Goal: Task Accomplishment & Management: Complete application form

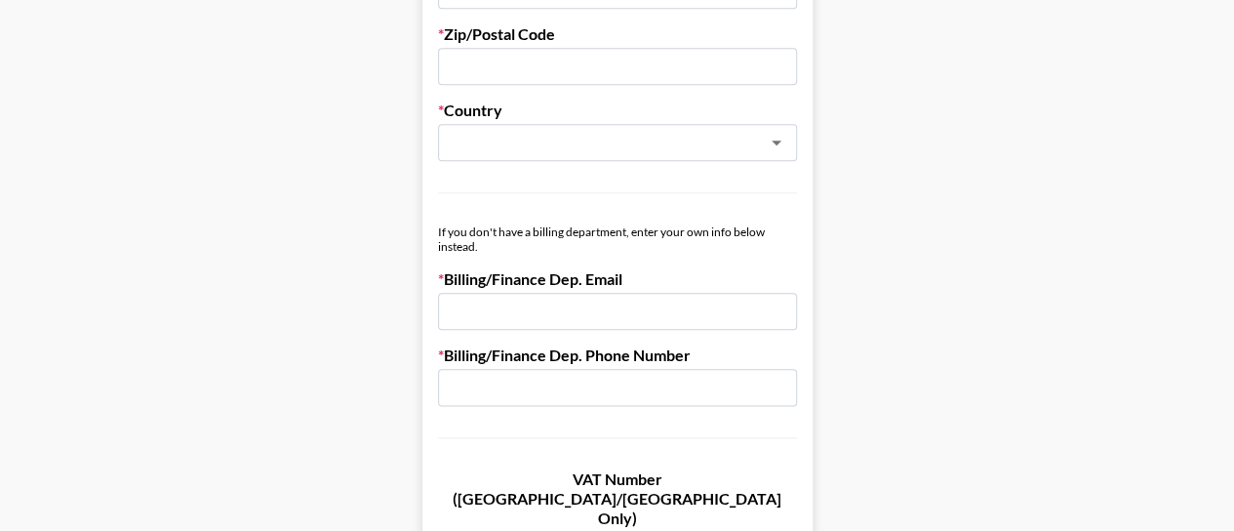
scroll to position [1073, 0]
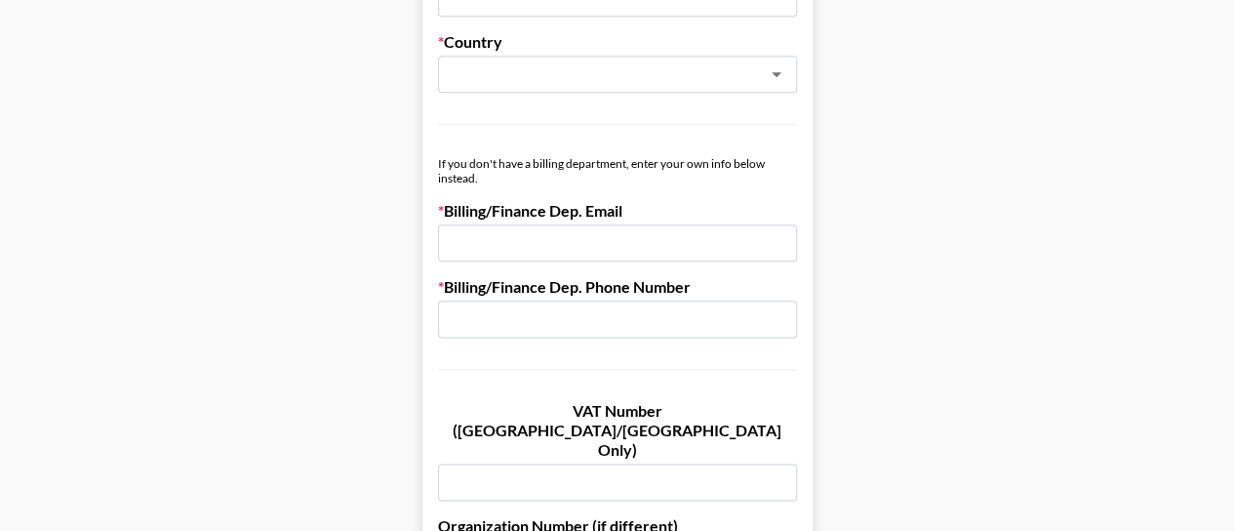
click at [674, 163] on div "If you don't have a billing department, enter your own info below instead." at bounding box center [617, 170] width 359 height 29
click at [562, 177] on div "If you don't have a billing department, enter your own info below instead." at bounding box center [617, 170] width 359 height 29
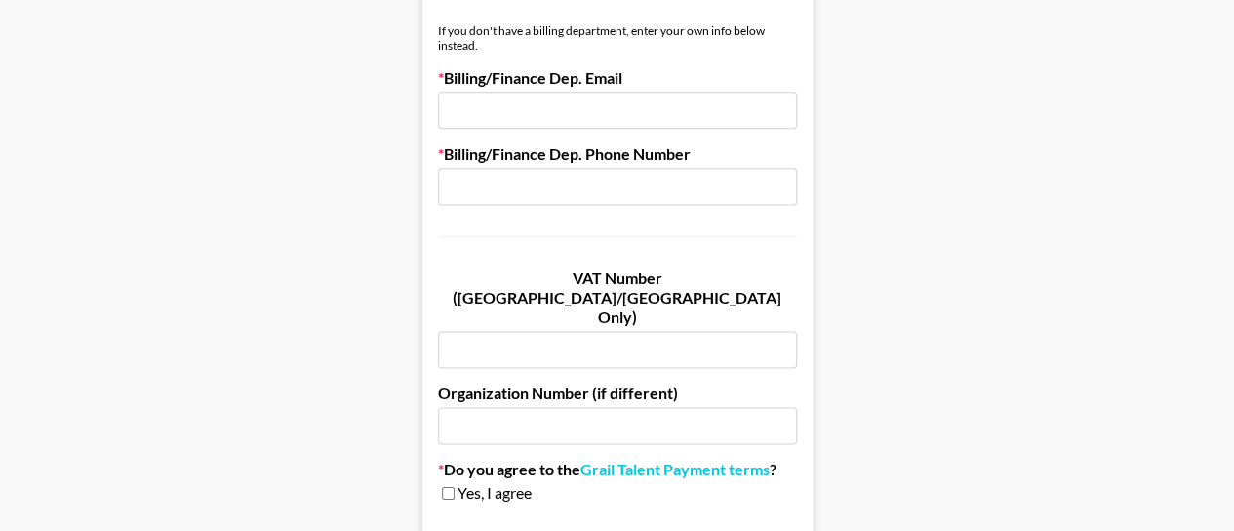
scroll to position [1332, 0]
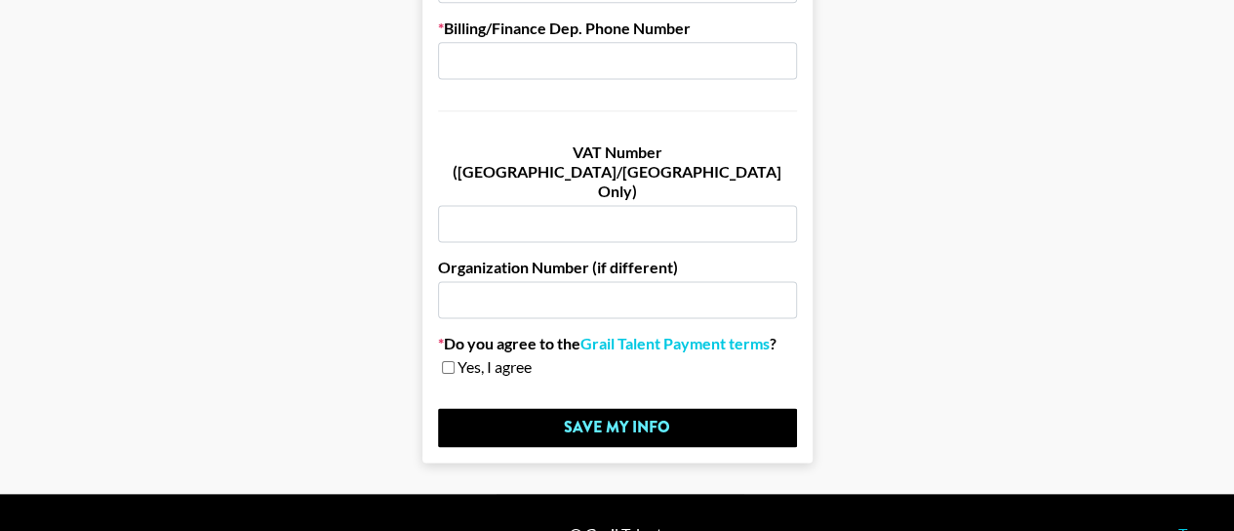
click at [556, 334] on label "Do you agree to the Grail Talent Payment terms ?" at bounding box center [617, 344] width 359 height 20
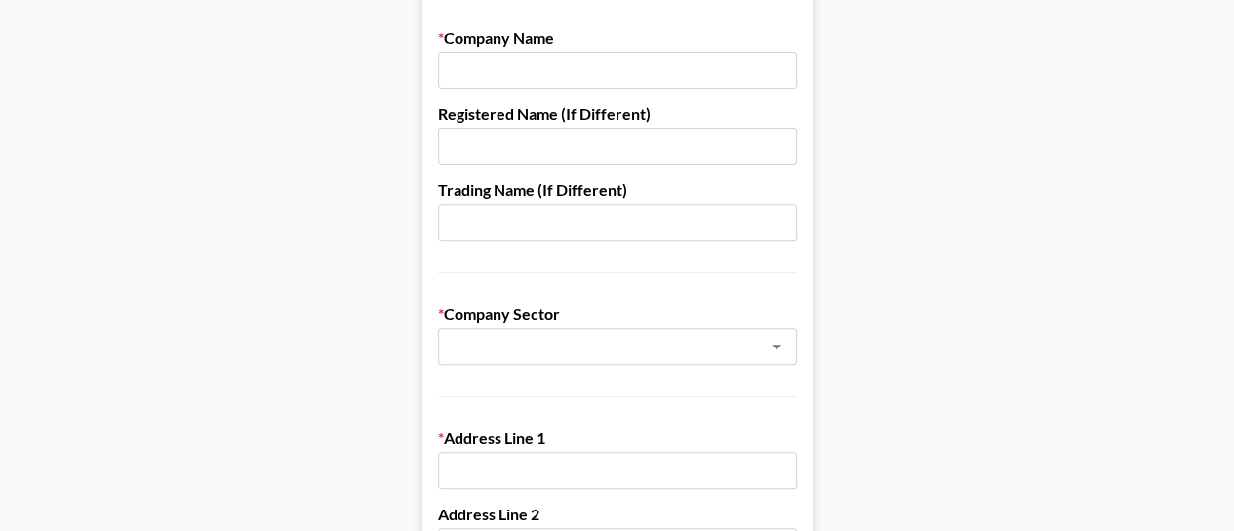
scroll to position [0, 0]
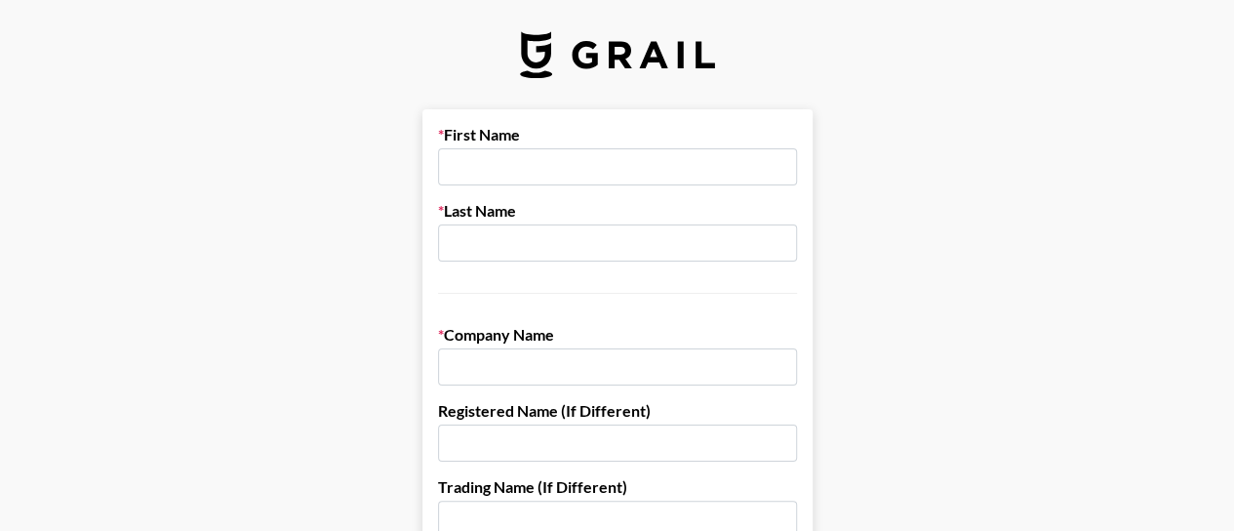
click at [656, 179] on input "text" at bounding box center [617, 166] width 359 height 37
click at [604, 247] on input "text" at bounding box center [617, 242] width 359 height 37
click at [577, 149] on input "text" at bounding box center [617, 166] width 359 height 37
type input "[PERSON_NAME]"
click at [541, 247] on input "text" at bounding box center [617, 242] width 359 height 37
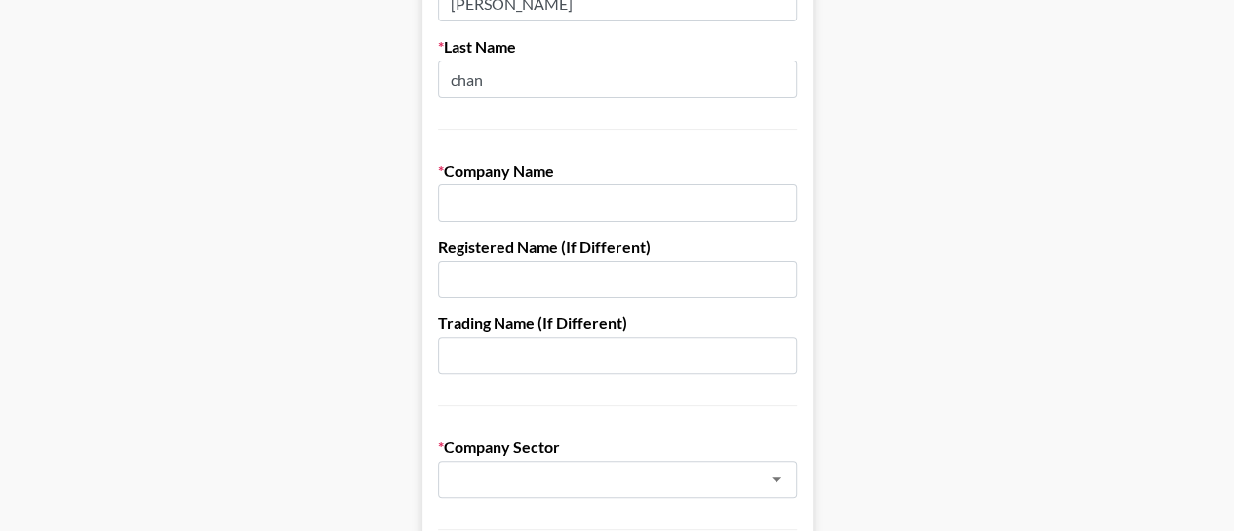
scroll to position [195, 0]
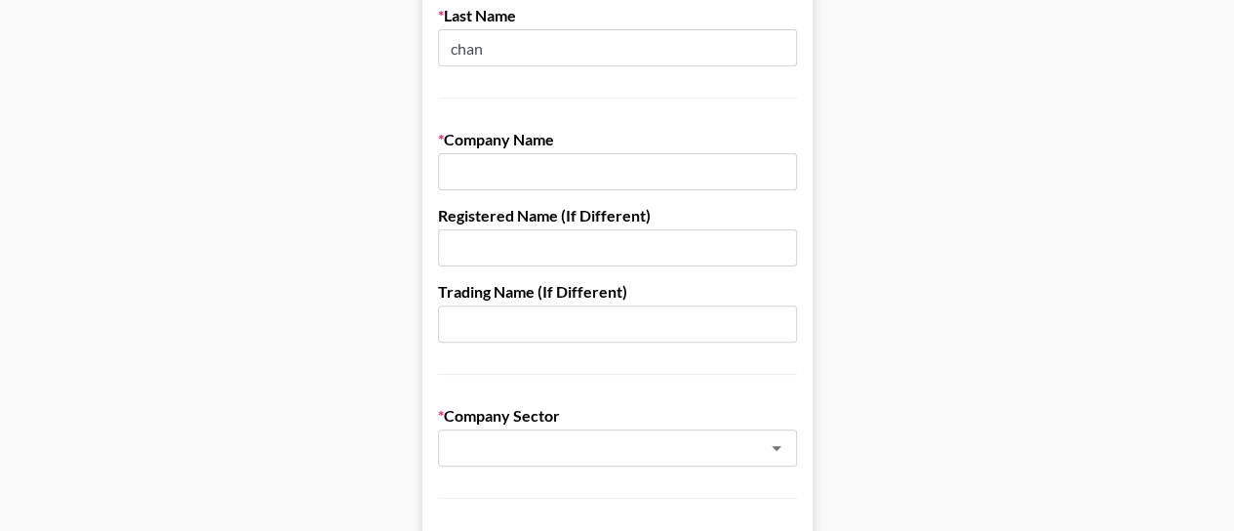
type input "chan"
click at [595, 178] on input "text" at bounding box center [617, 171] width 359 height 37
type input "d"
type input "[PERSON_NAME] Ring"
click at [598, 239] on input "text" at bounding box center [617, 247] width 359 height 37
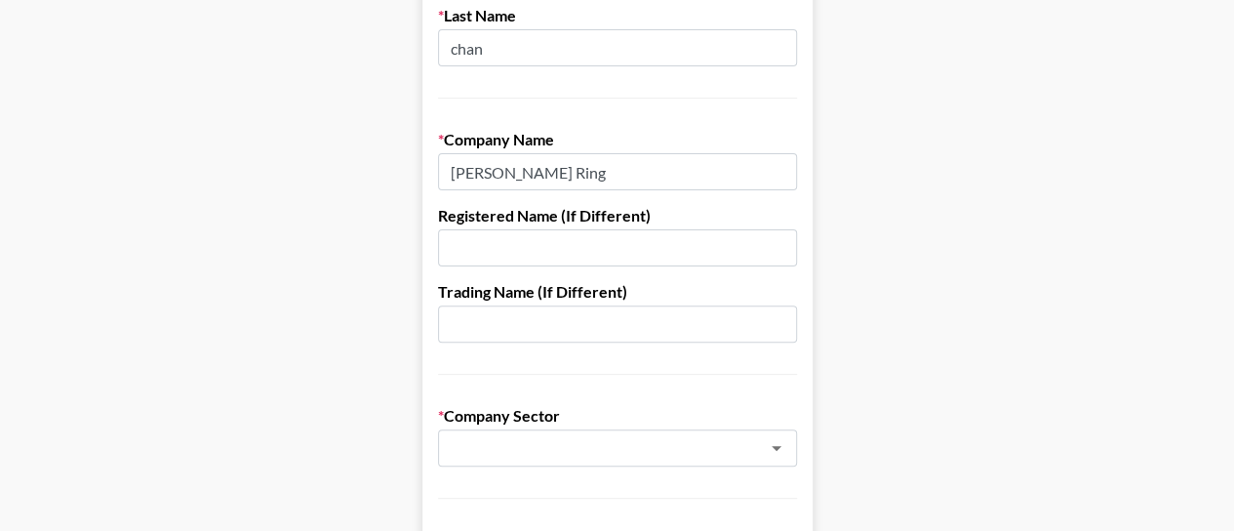
scroll to position [293, 0]
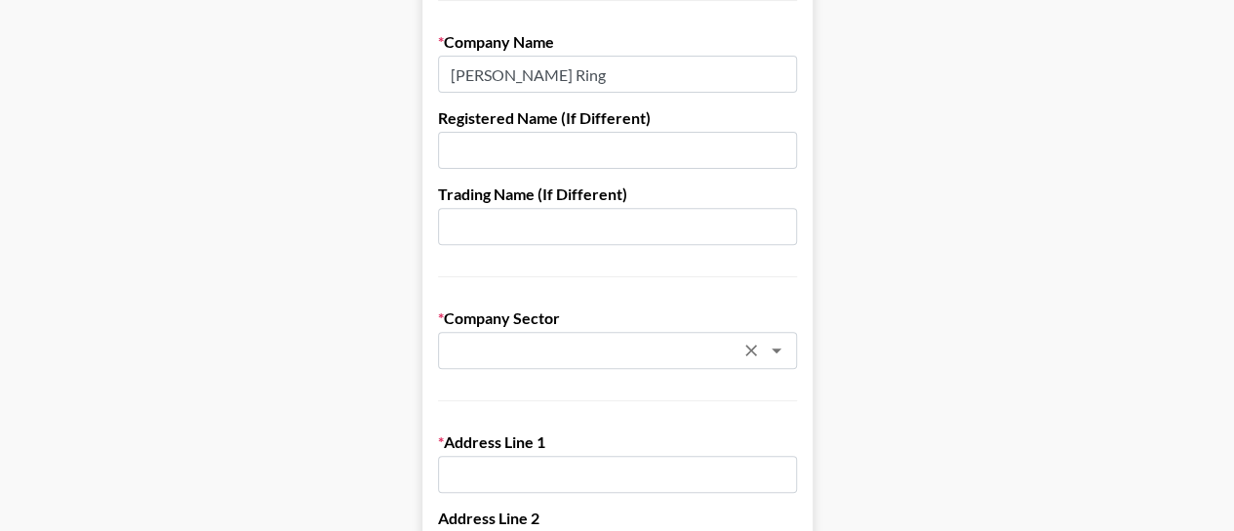
click at [593, 354] on input "text" at bounding box center [592, 351] width 284 height 22
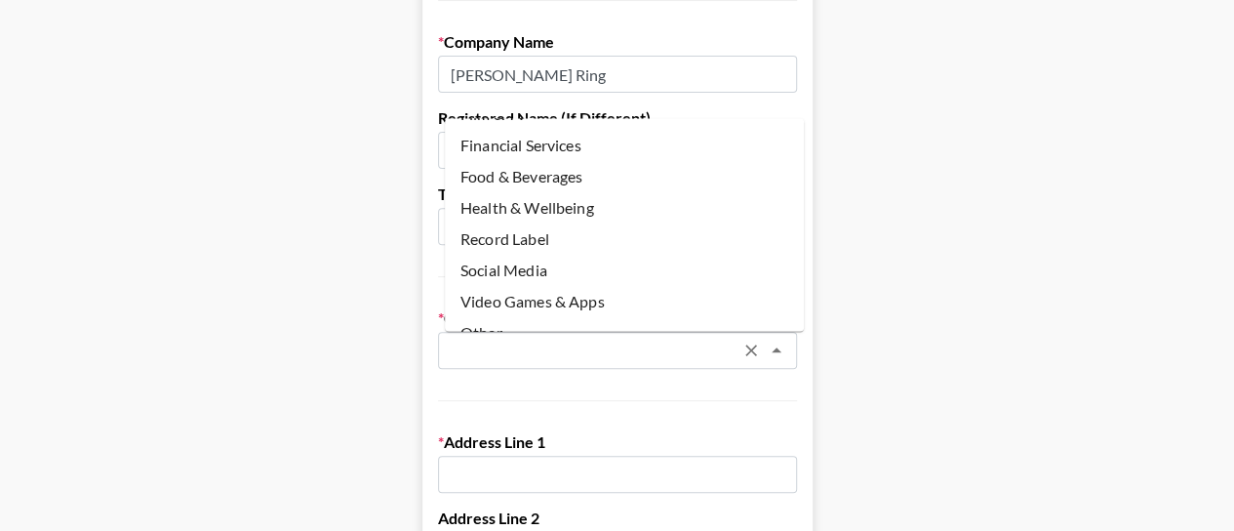
scroll to position [234, 0]
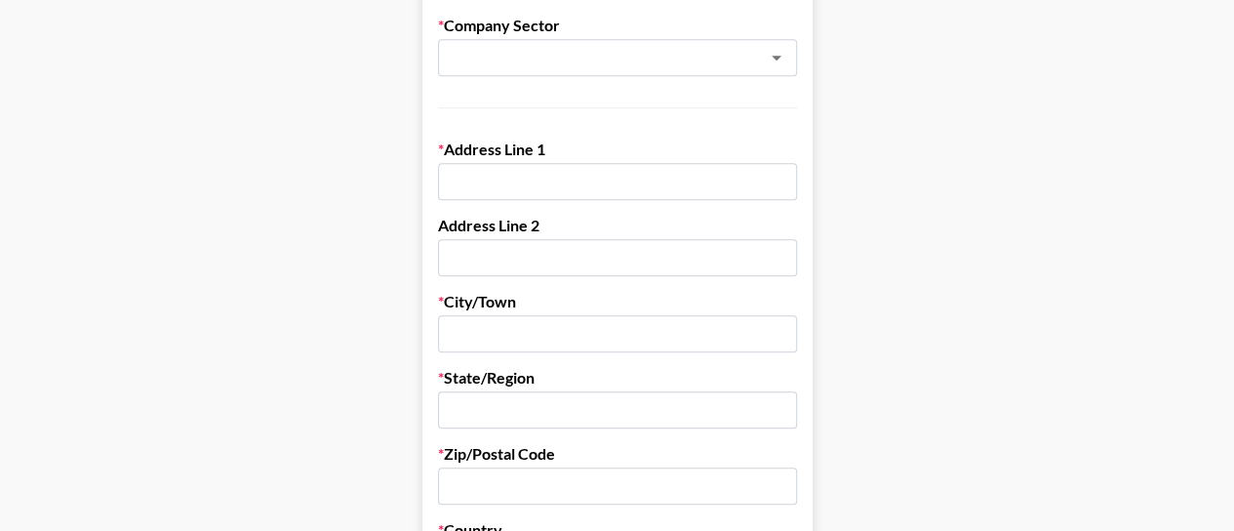
click at [915, 298] on main "First Name [PERSON_NAME] Last Name [PERSON_NAME] Company Name [PERSON_NAME] Rin…" at bounding box center [617, 366] width 1203 height 1685
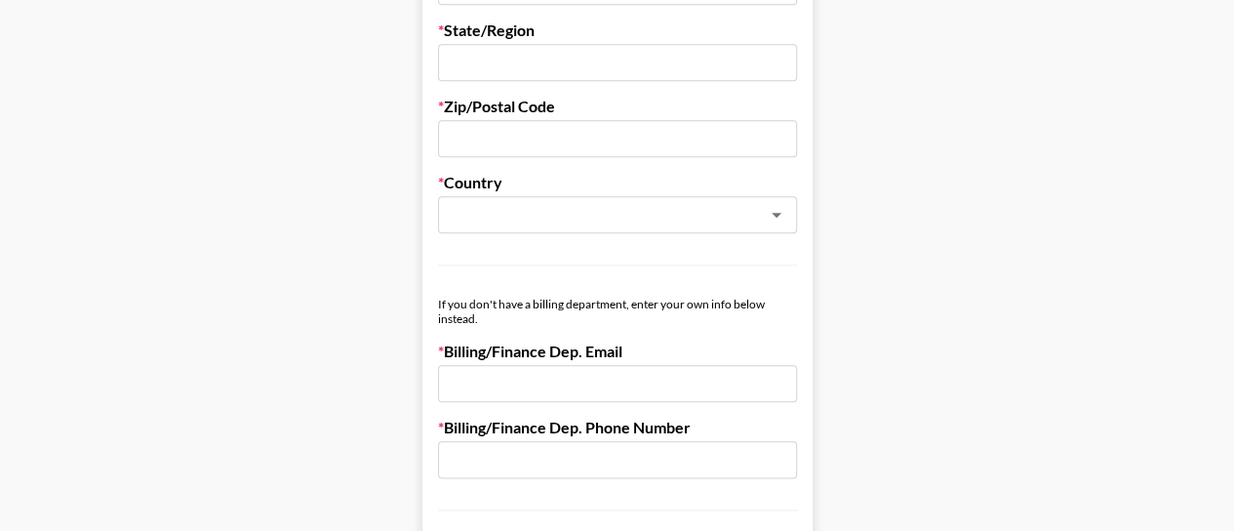
scroll to position [976, 0]
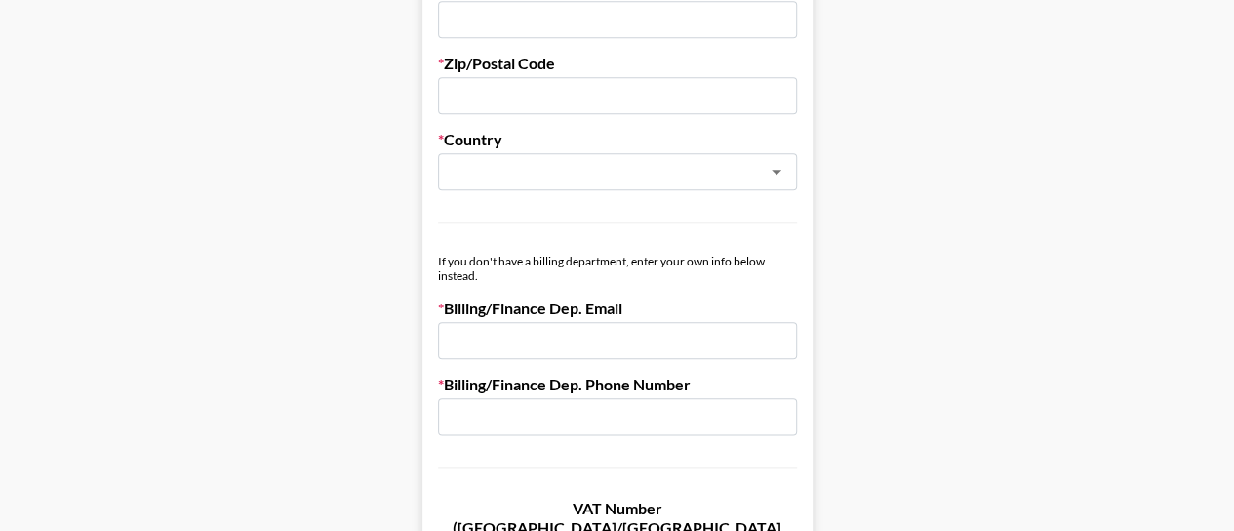
click at [554, 330] on input "email" at bounding box center [617, 340] width 359 height 37
click at [582, 254] on div "If you don't have a billing department, enter your own info below instead." at bounding box center [617, 268] width 359 height 29
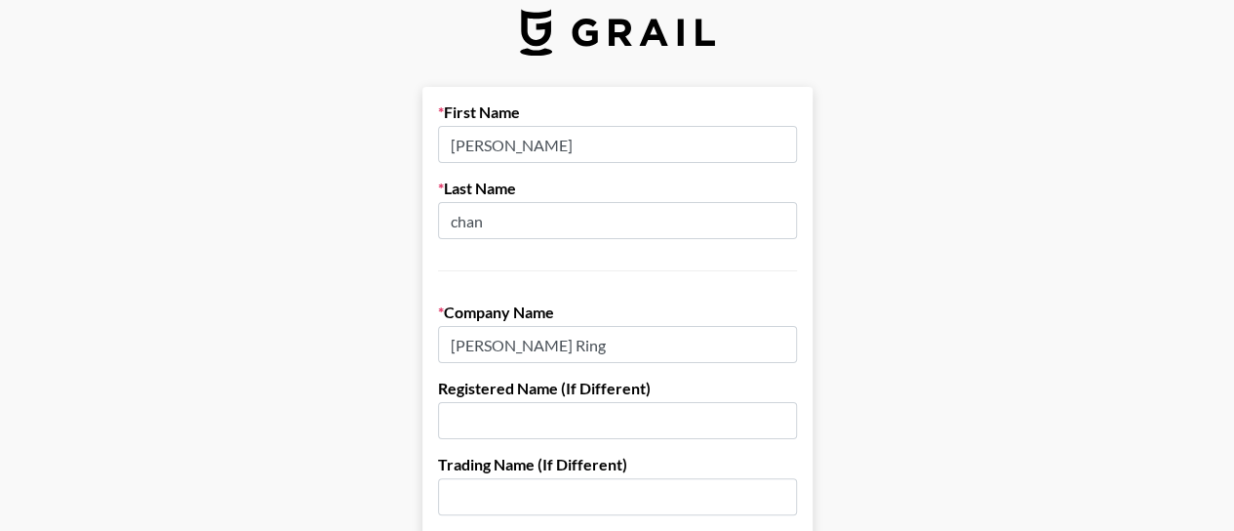
scroll to position [0, 0]
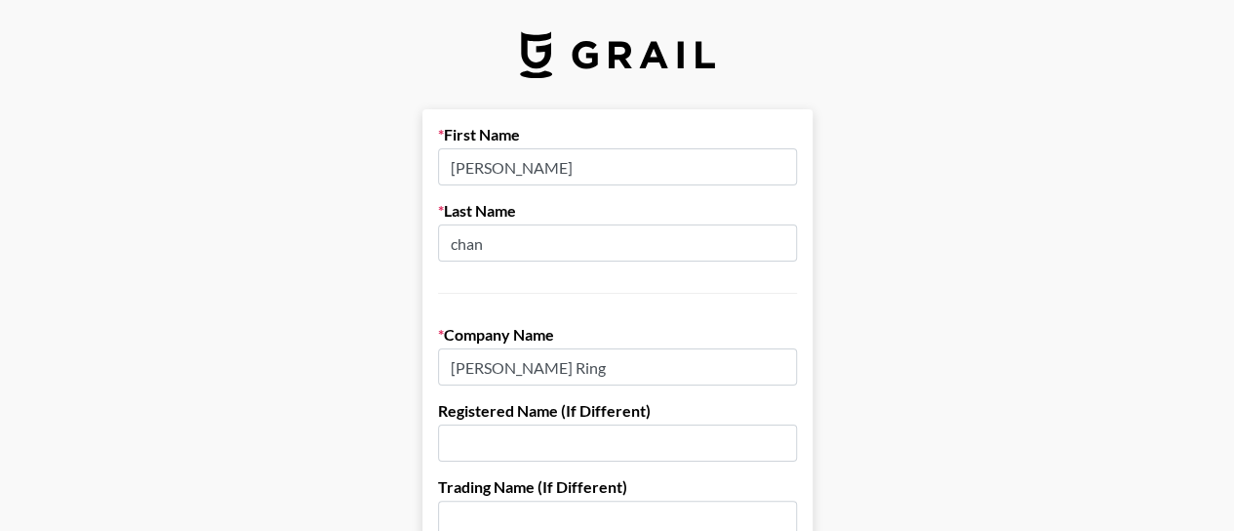
click at [451, 167] on input "[PERSON_NAME]" at bounding box center [617, 166] width 359 height 37
click at [461, 164] on input "[PERSON_NAME]" at bounding box center [617, 166] width 359 height 37
type input "[PERSON_NAME]"
click at [578, 246] on input "chan" at bounding box center [617, 242] width 359 height 37
click at [467, 249] on input "chan" at bounding box center [617, 242] width 359 height 37
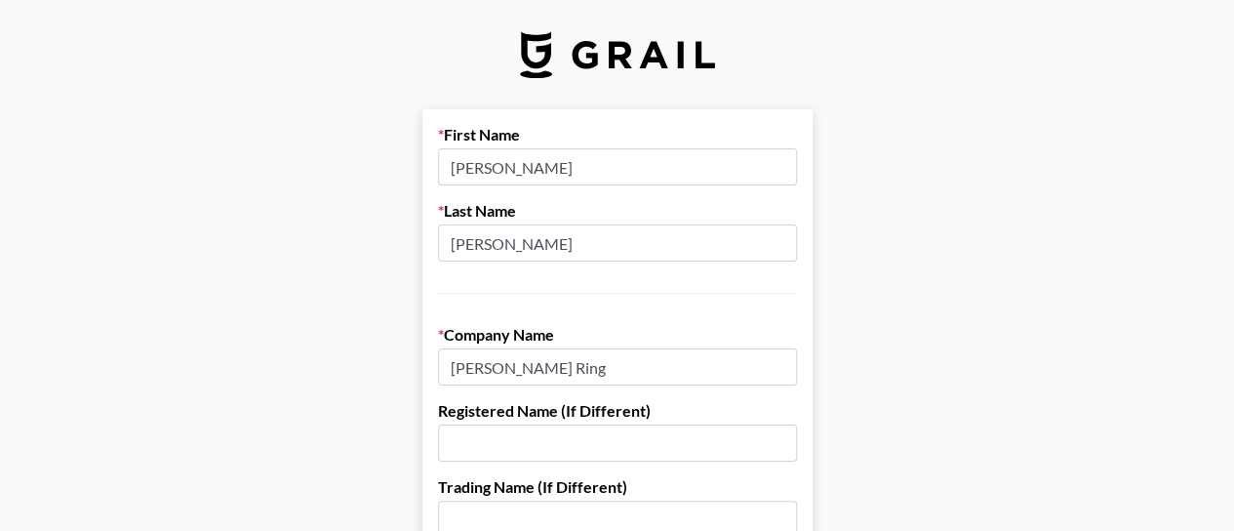
type input "[PERSON_NAME]"
click at [514, 288] on div "First Name [PERSON_NAME] Last Name [PERSON_NAME]" at bounding box center [617, 209] width 359 height 169
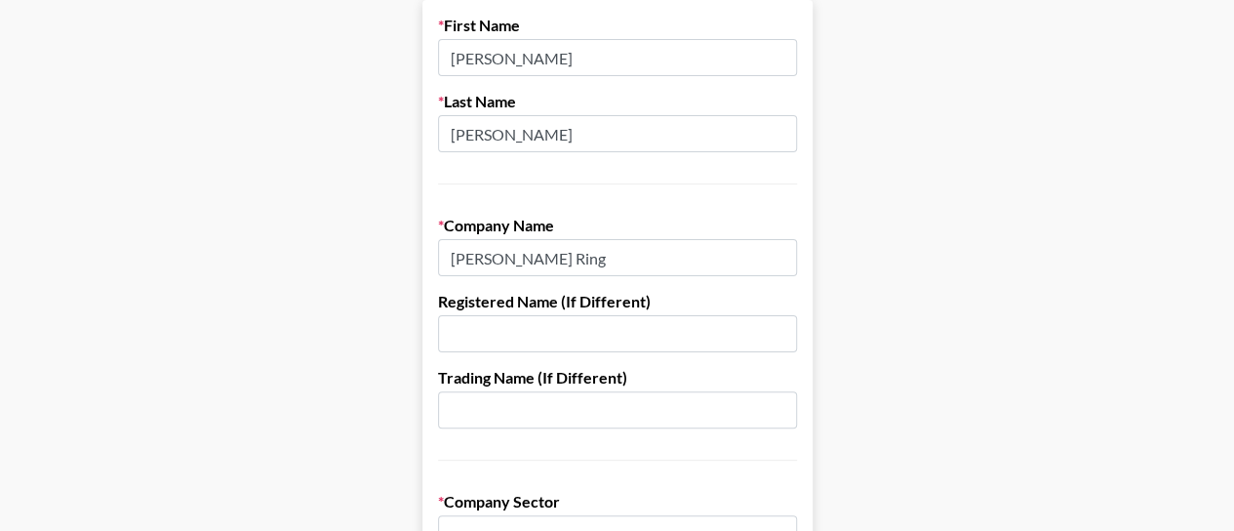
scroll to position [195, 0]
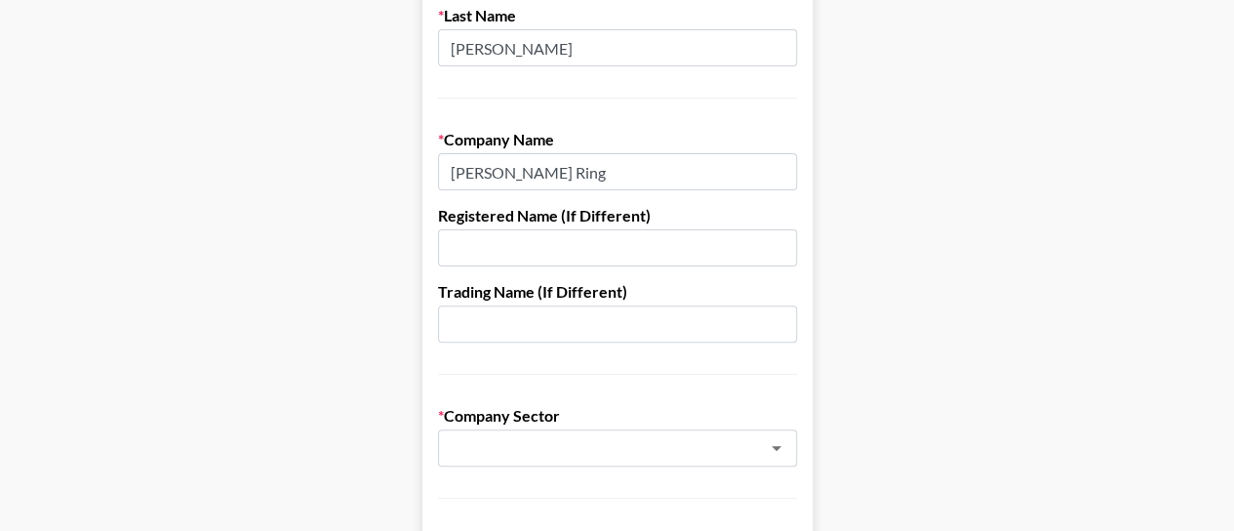
click at [548, 259] on input "text" at bounding box center [617, 247] width 359 height 37
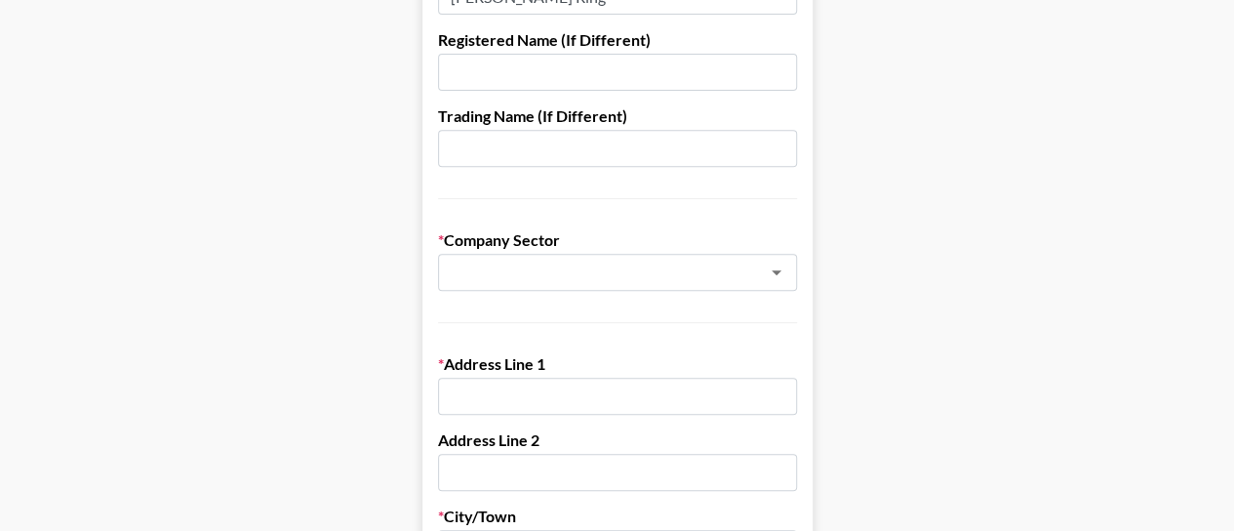
scroll to position [390, 0]
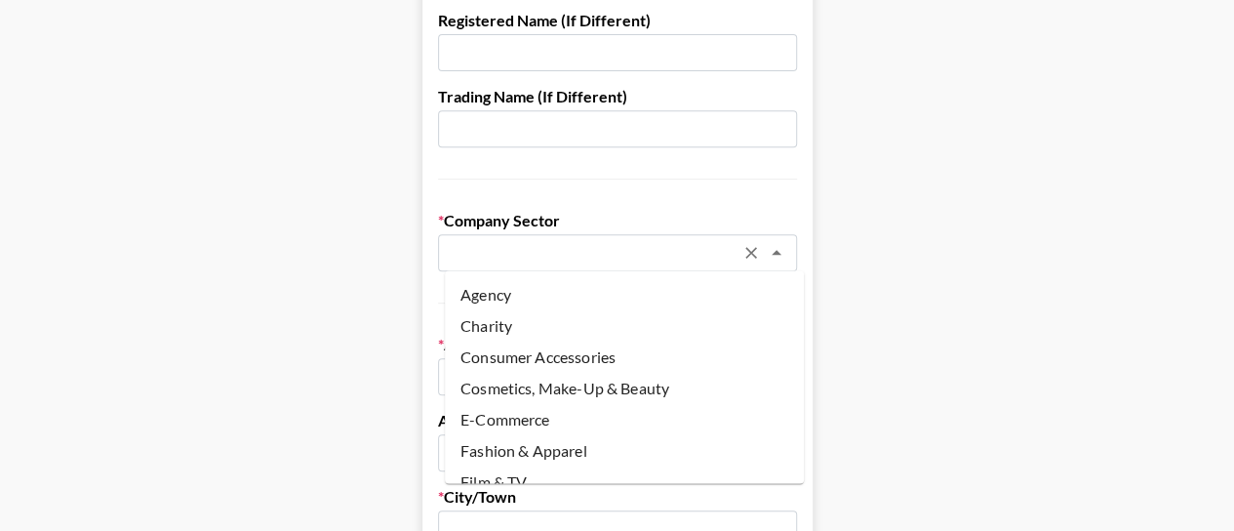
click at [653, 252] on input "text" at bounding box center [592, 253] width 284 height 22
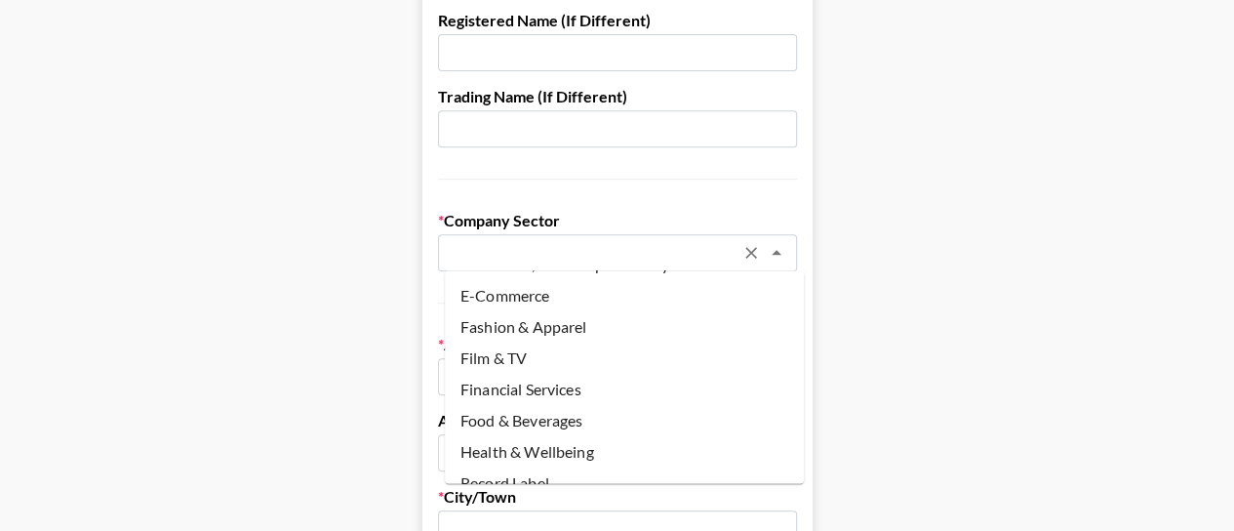
scroll to position [234, 0]
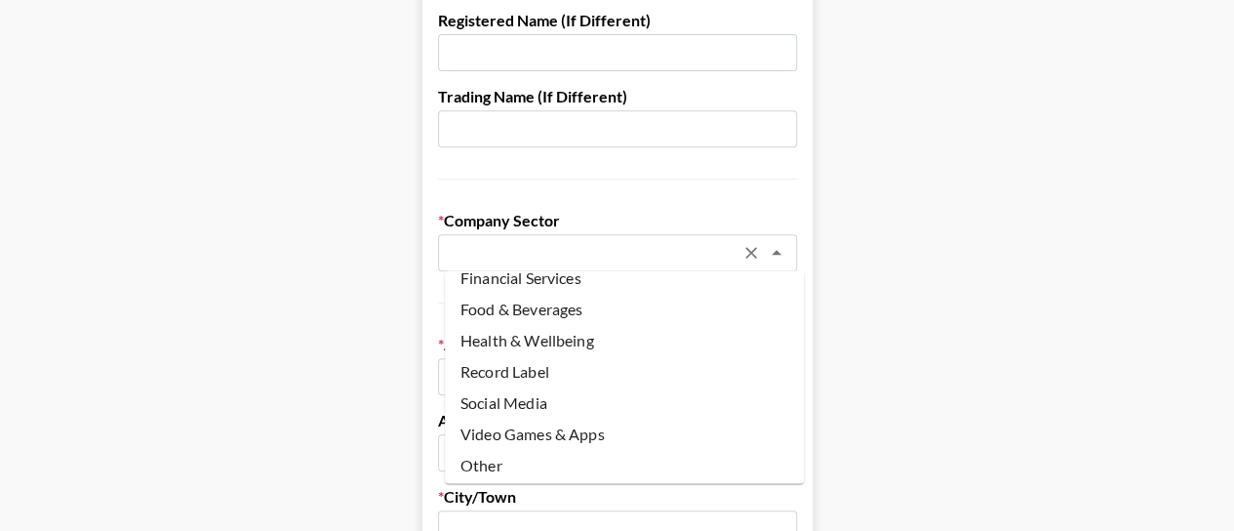
click at [544, 468] on li "Other" at bounding box center [624, 465] width 359 height 31
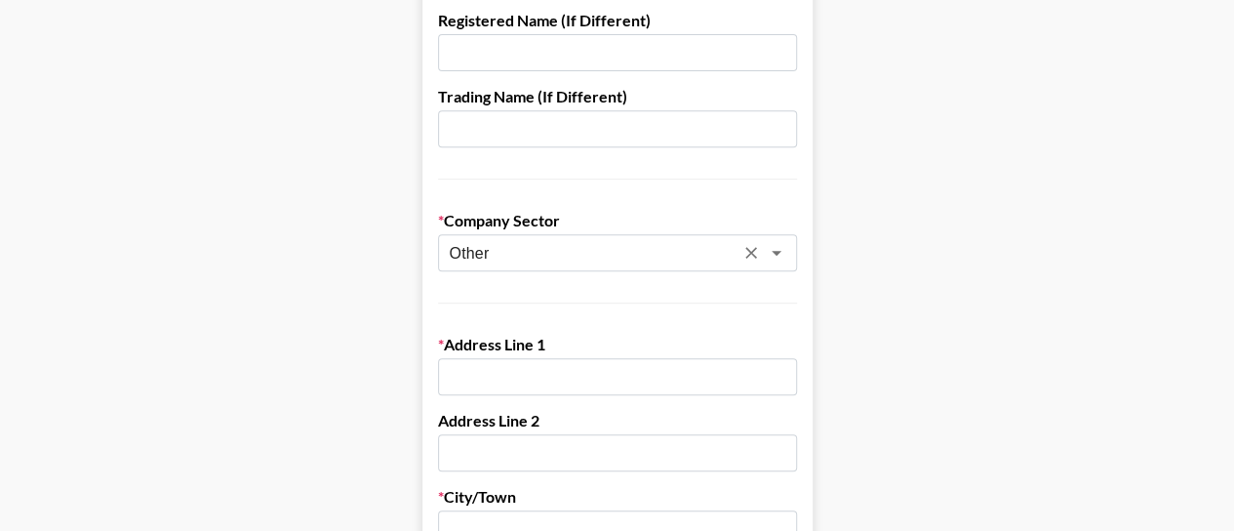
type input "Other"
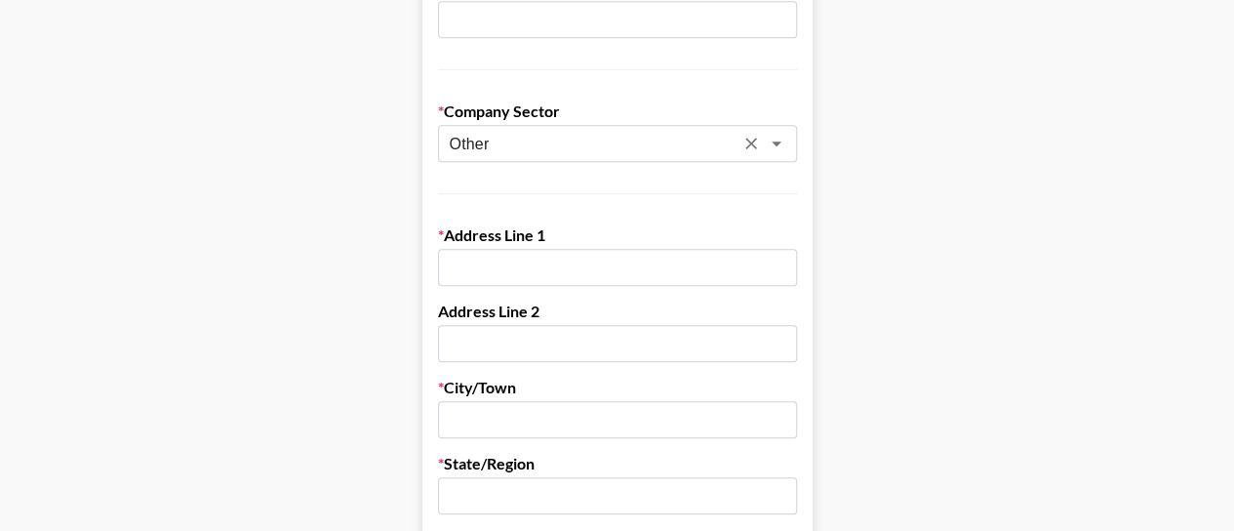
scroll to position [585, 0]
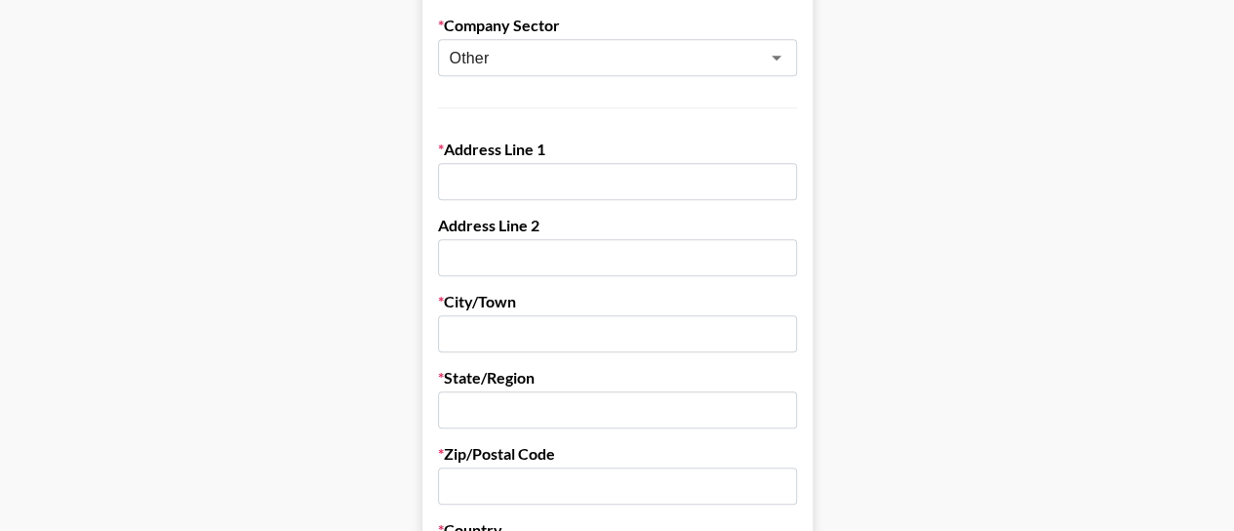
click at [638, 180] on input "text" at bounding box center [617, 181] width 359 height 37
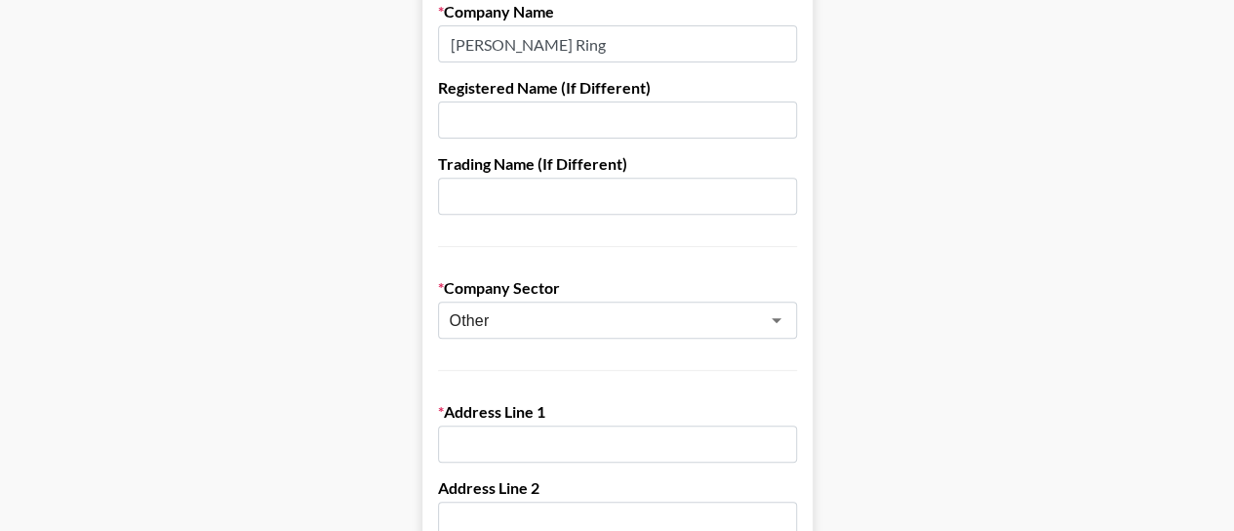
scroll to position [293, 0]
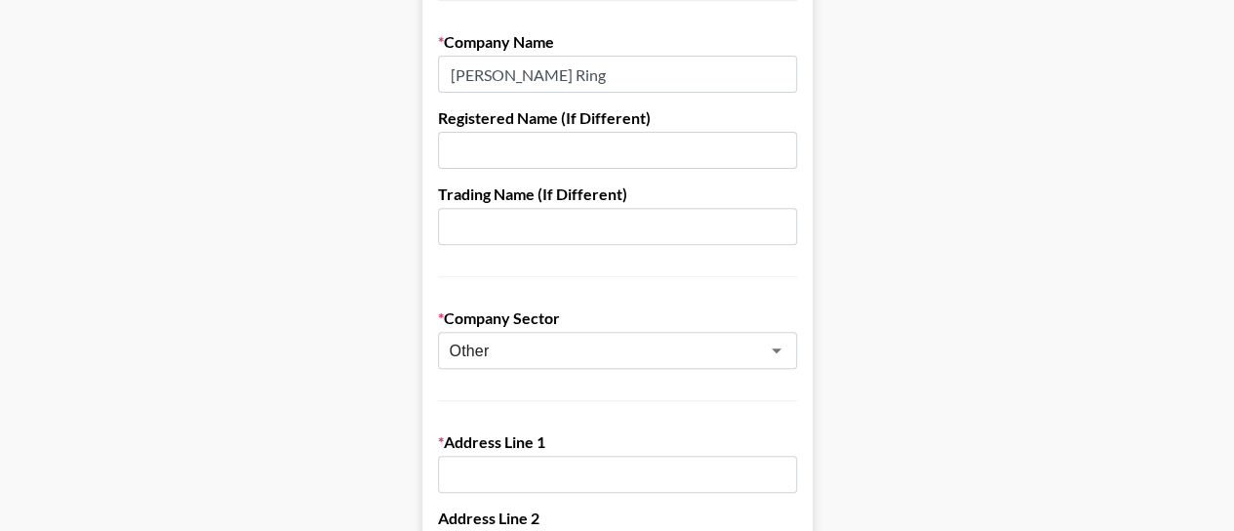
click at [571, 150] on input "text" at bounding box center [617, 150] width 359 height 37
paste input "DR LUXURY USA INC"
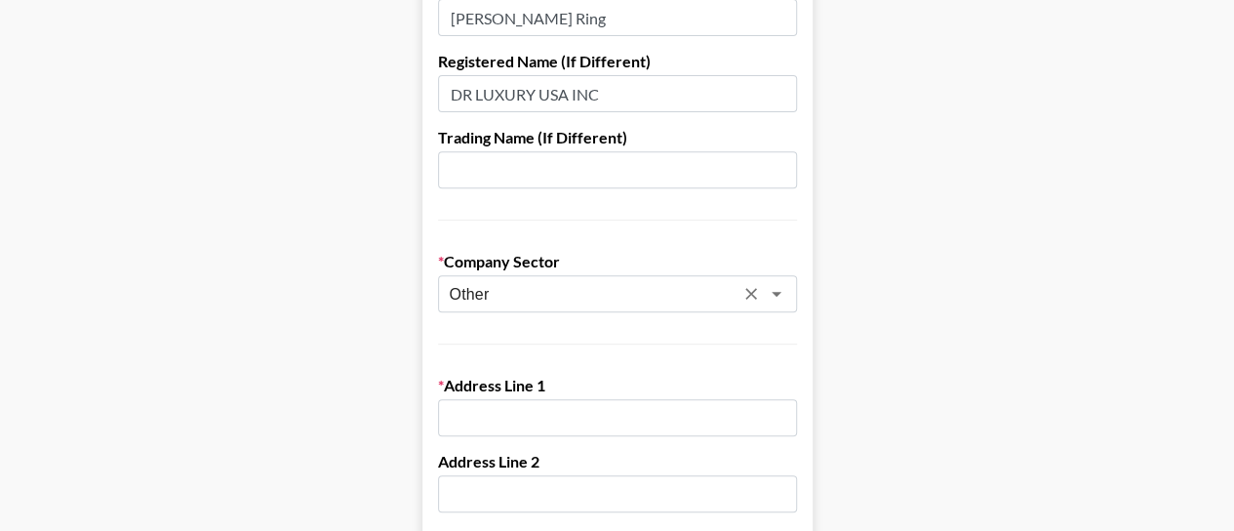
scroll to position [390, 0]
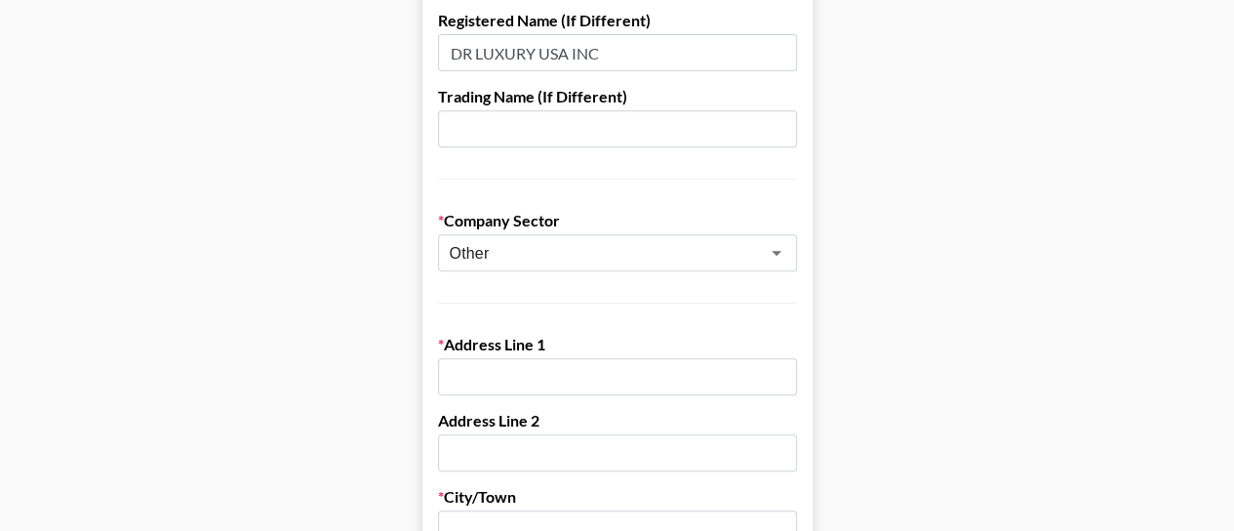
type input "DR LUXURY USA INC"
click at [617, 120] on input "text" at bounding box center [617, 128] width 359 height 37
paste input "DR LUXURY USA INC"
type input "DR LUXURY USA INC"
click at [557, 91] on label "Trading Name (If Different)" at bounding box center [617, 97] width 359 height 20
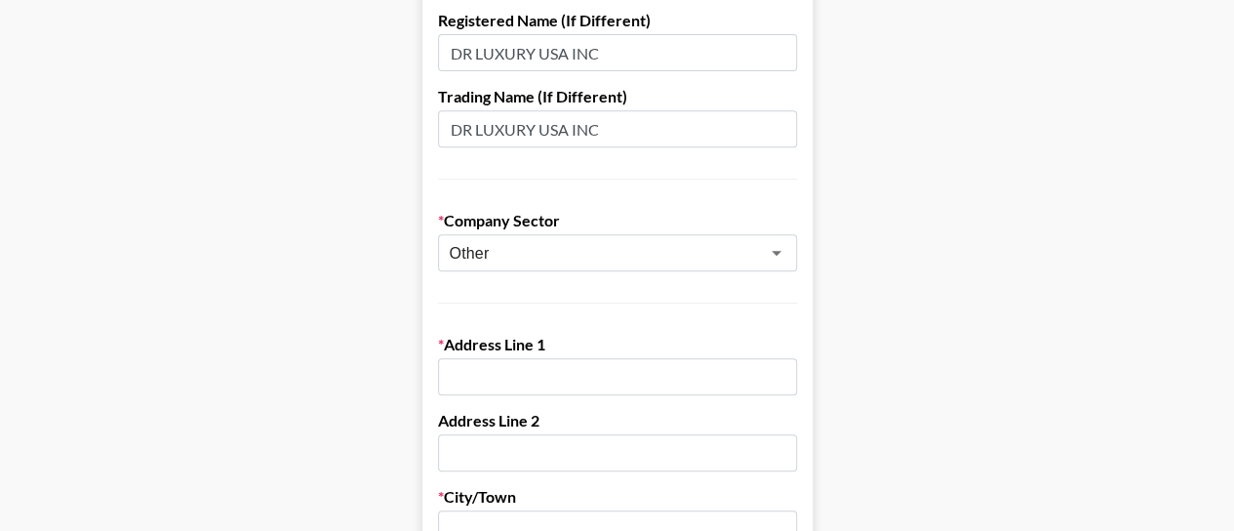
click at [529, 102] on label "Trading Name (If Different)" at bounding box center [617, 97] width 359 height 20
click at [529, 99] on label "Trading Name (If Different)" at bounding box center [617, 97] width 359 height 20
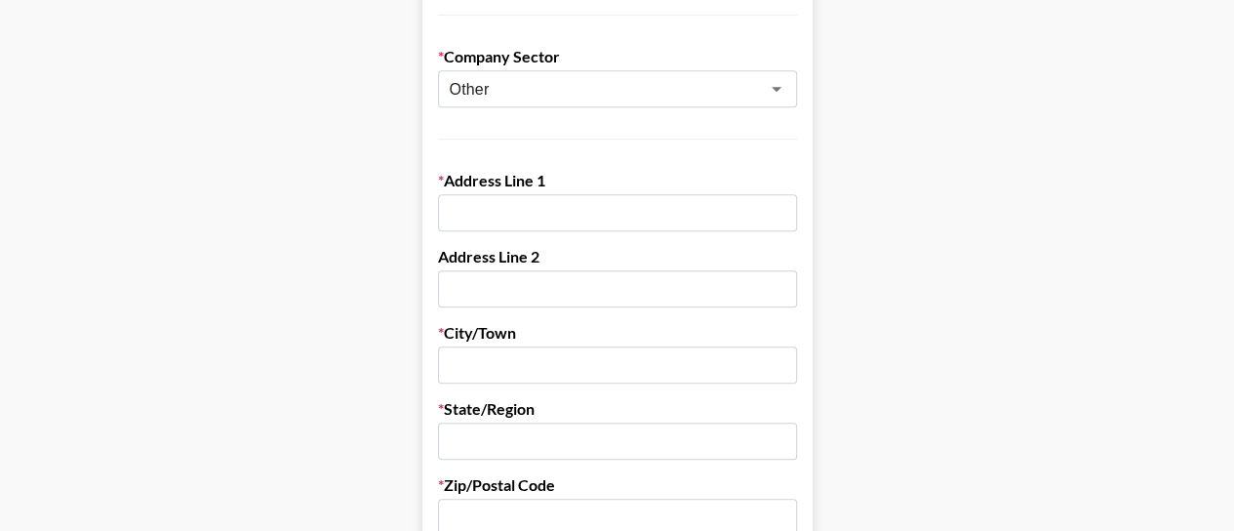
scroll to position [585, 0]
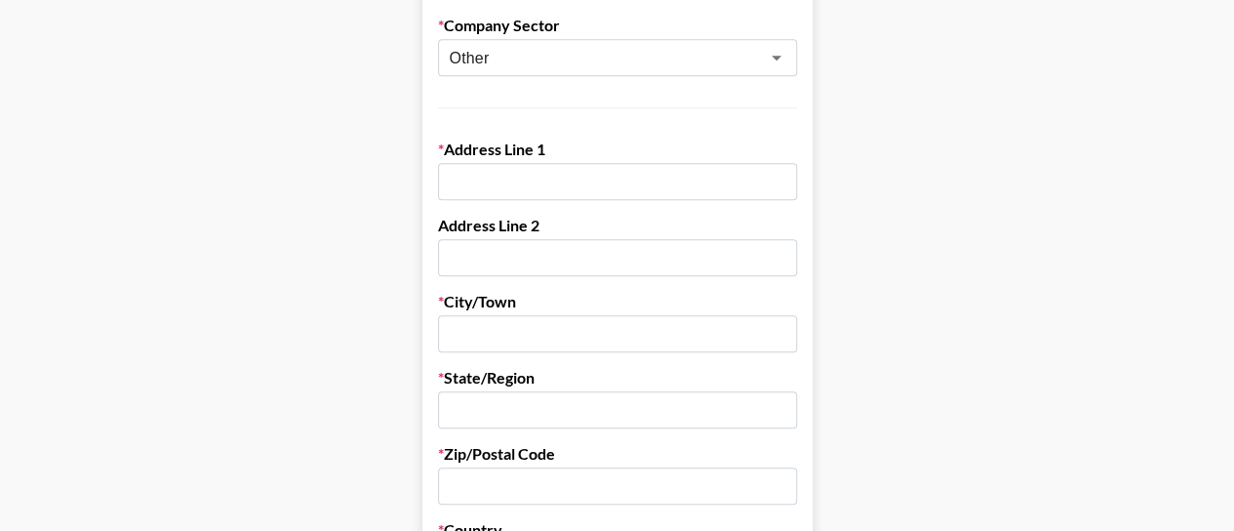
click at [581, 186] on input "text" at bounding box center [617, 181] width 359 height 37
paste input "[STREET_ADDRESS]"
type input "[STREET_ADDRESS]"
click at [548, 319] on input "text" at bounding box center [617, 333] width 359 height 37
paste input "[GEOGRAPHIC_DATA]"
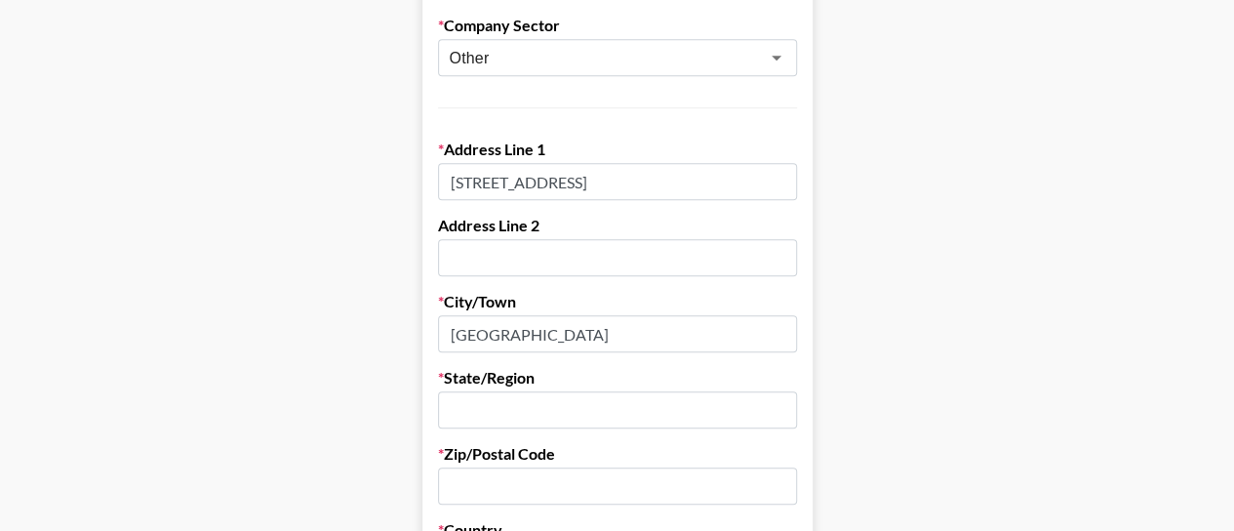
type input "[GEOGRAPHIC_DATA]"
click at [528, 404] on input "text" at bounding box center [617, 409] width 359 height 37
paste input "NV"
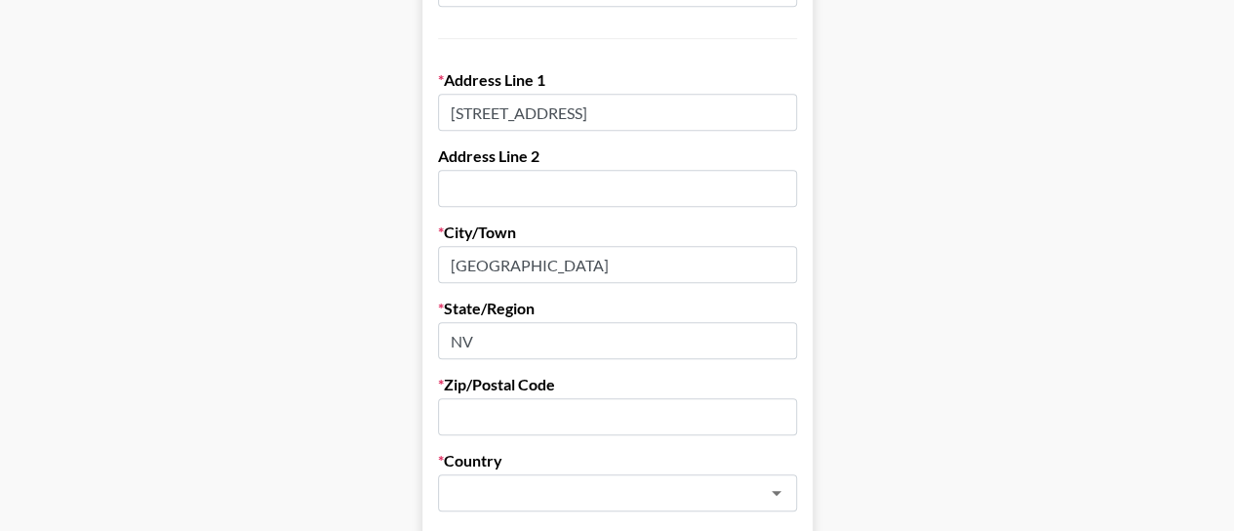
scroll to position [683, 0]
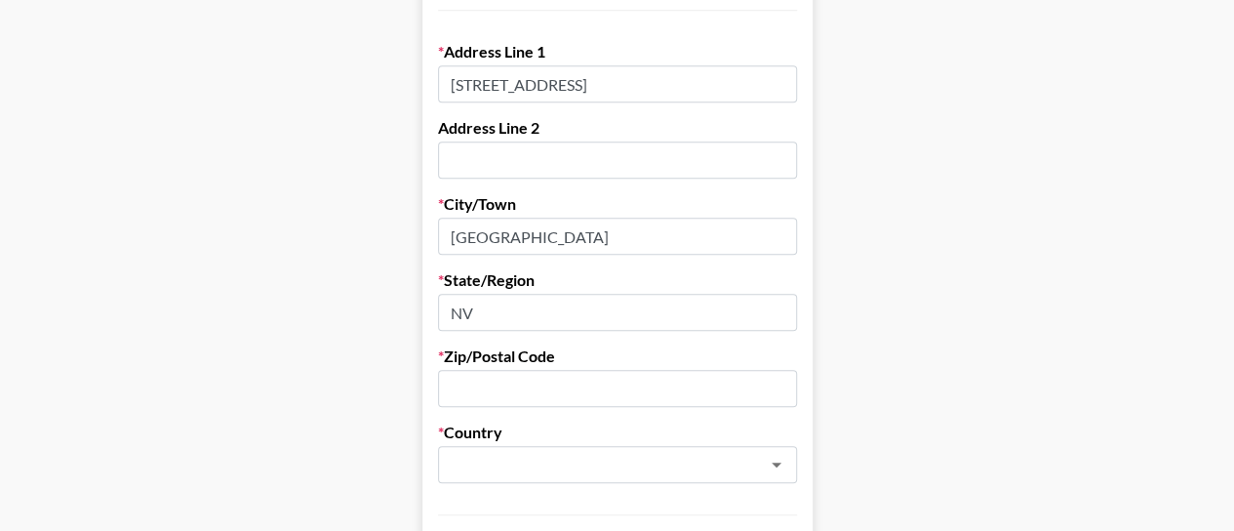
type input "NV"
click at [552, 378] on input "text" at bounding box center [617, 388] width 359 height 37
paste input "89106"
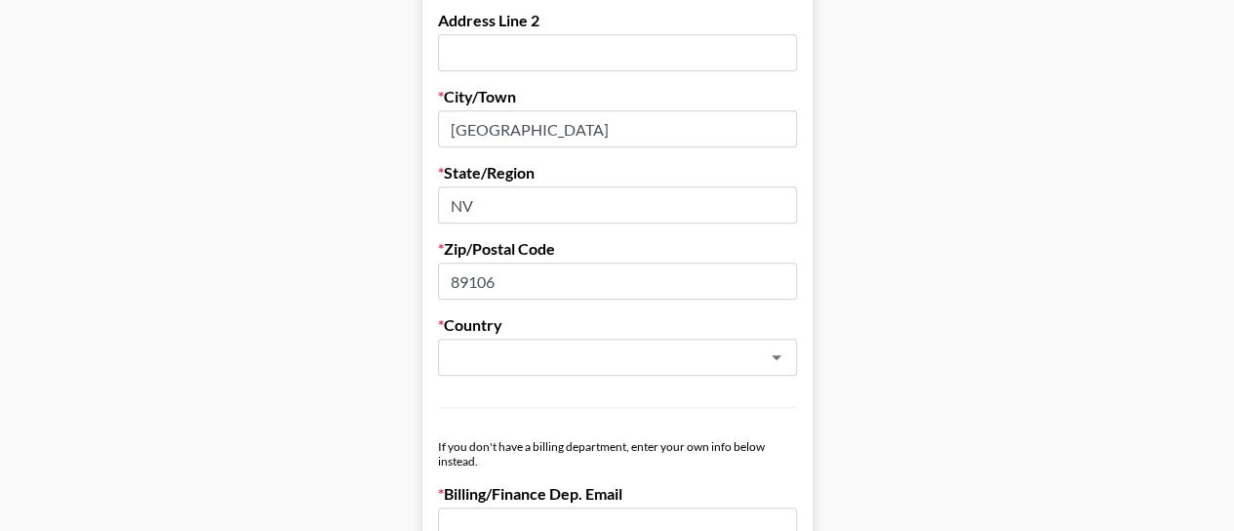
scroll to position [878, 0]
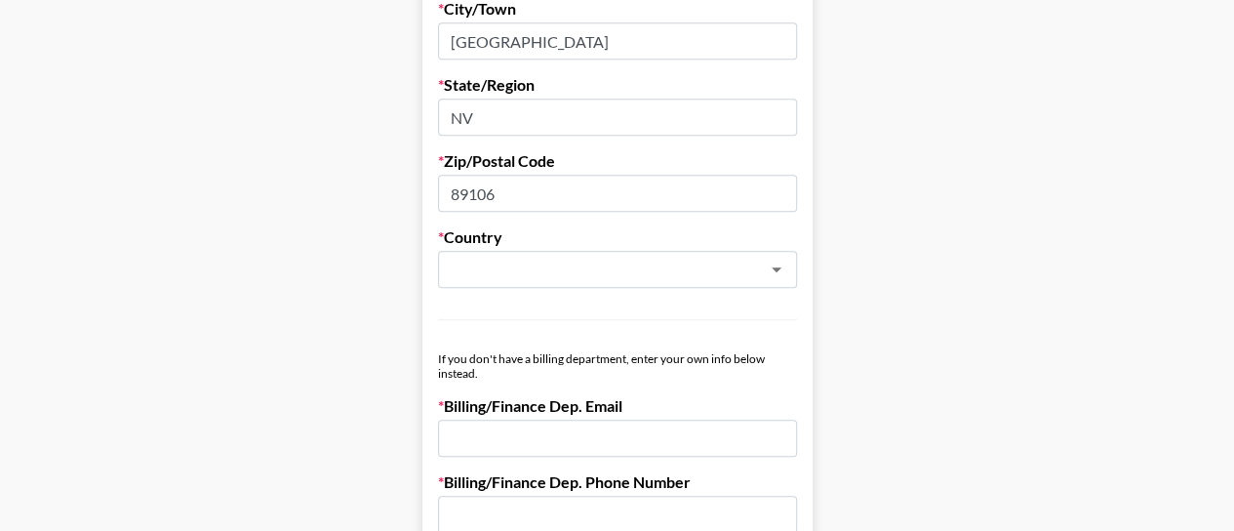
type input "89106"
click at [535, 248] on div "Country ​" at bounding box center [617, 257] width 359 height 60
click at [523, 273] on input "text" at bounding box center [592, 270] width 284 height 22
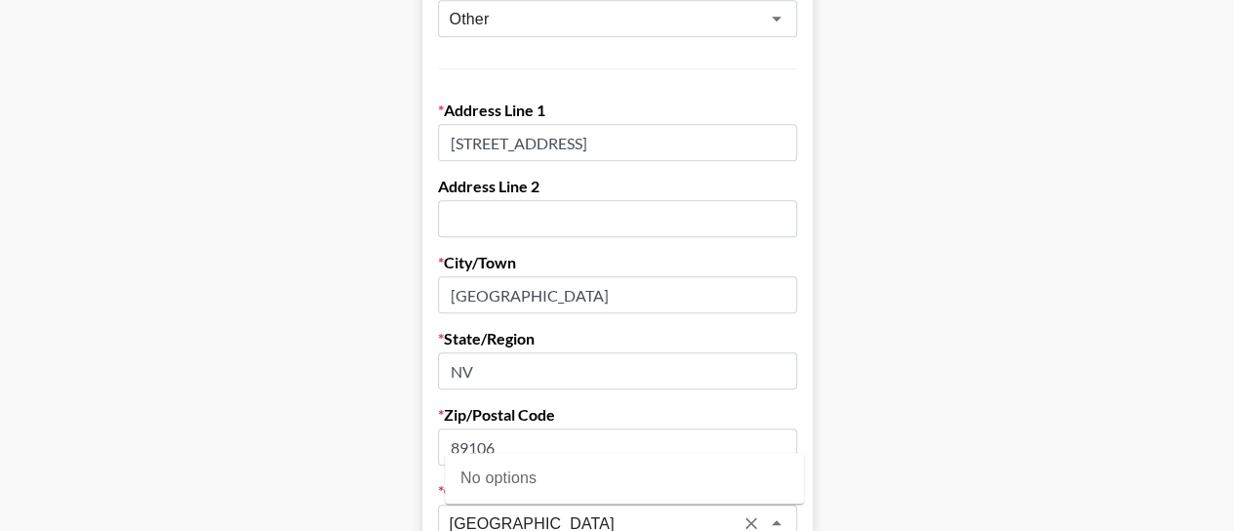
scroll to position [820, 0]
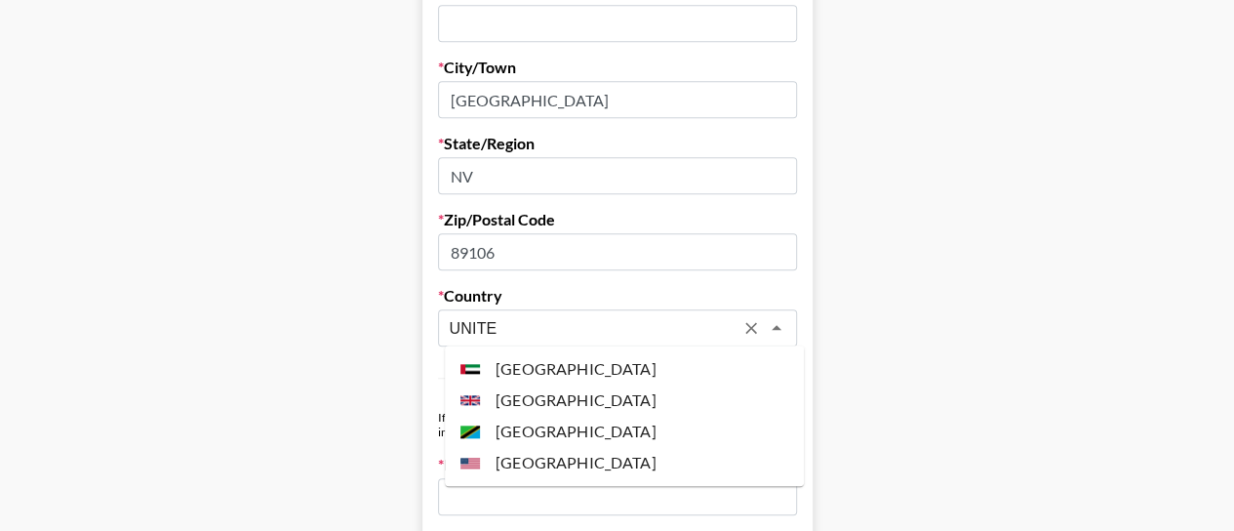
click at [591, 455] on li "[GEOGRAPHIC_DATA]" at bounding box center [624, 462] width 359 height 31
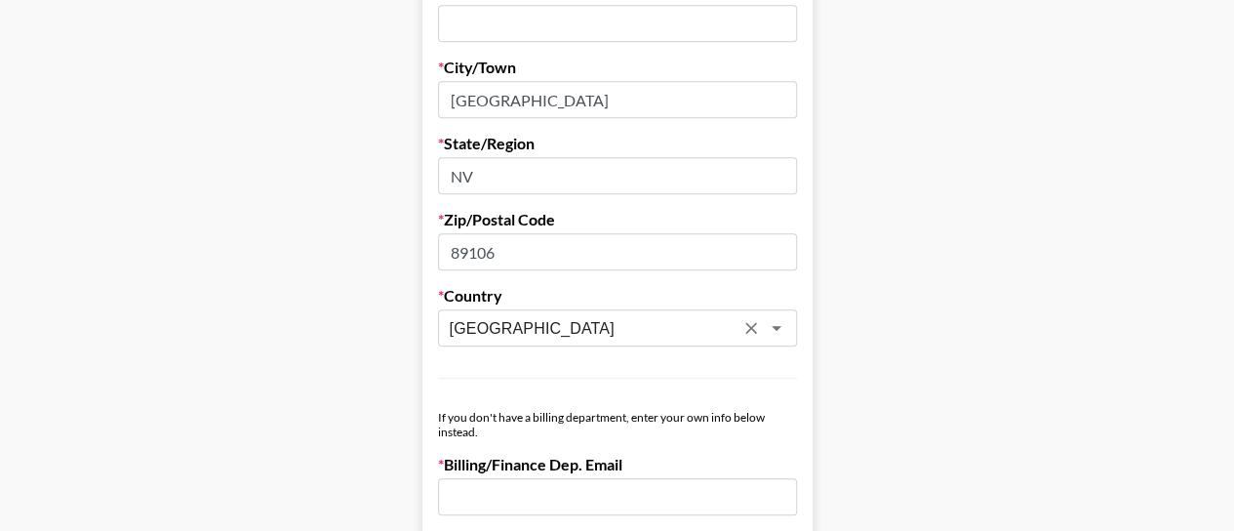
type input "[GEOGRAPHIC_DATA]"
click at [593, 370] on form "First Name [PERSON_NAME] Last Name [PERSON_NAME] Company Name [PERSON_NAME] Rin…" at bounding box center [617, 132] width 390 height 1685
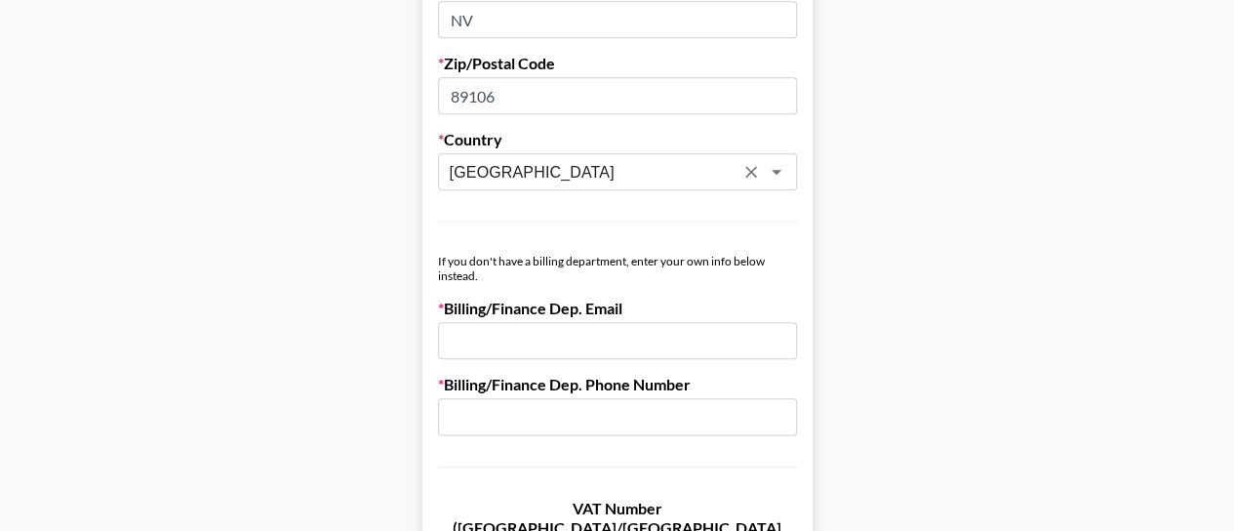
scroll to position [1015, 0]
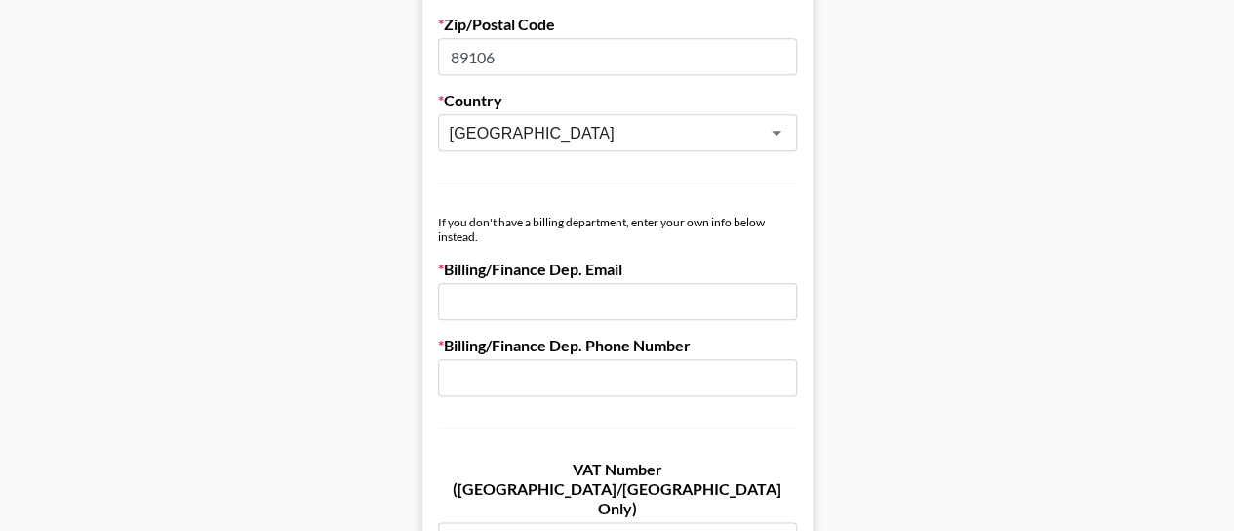
click at [537, 215] on div "If you don't have a billing department, enter your own info below instead." at bounding box center [617, 229] width 359 height 29
click at [446, 221] on div "If you don't have a billing department, enter your own info below instead." at bounding box center [617, 229] width 359 height 29
click at [567, 263] on label "Billing/Finance Dep. Email" at bounding box center [617, 270] width 359 height 20
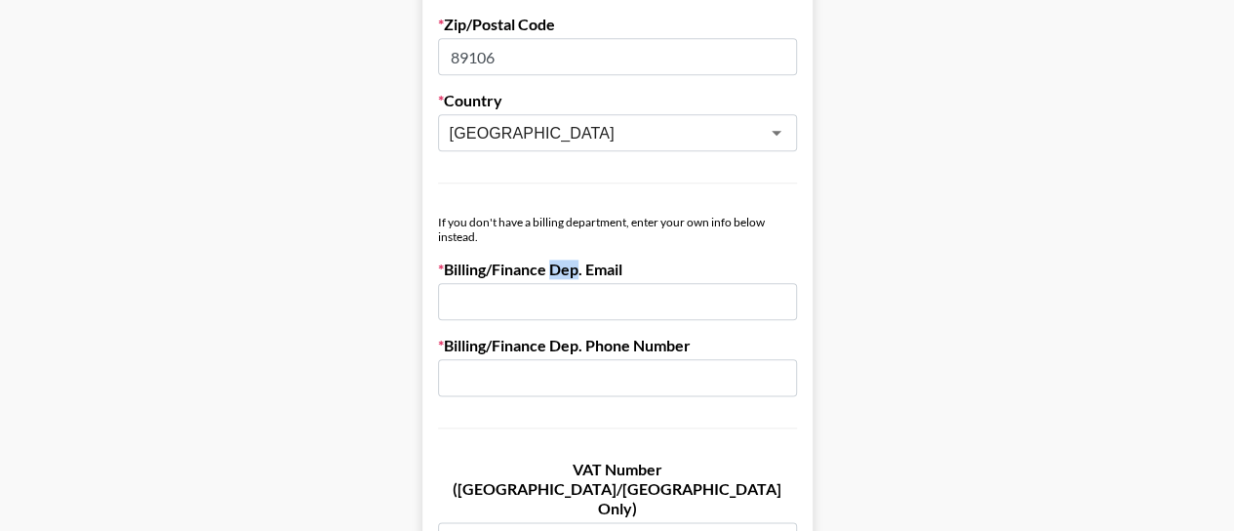
click at [567, 263] on label "Billing/Finance Dep. Email" at bounding box center [617, 270] width 359 height 20
click at [546, 265] on label "Billing/Finance Dep. Email" at bounding box center [617, 270] width 359 height 20
click at [586, 286] on input "email" at bounding box center [617, 301] width 359 height 37
type input "M"
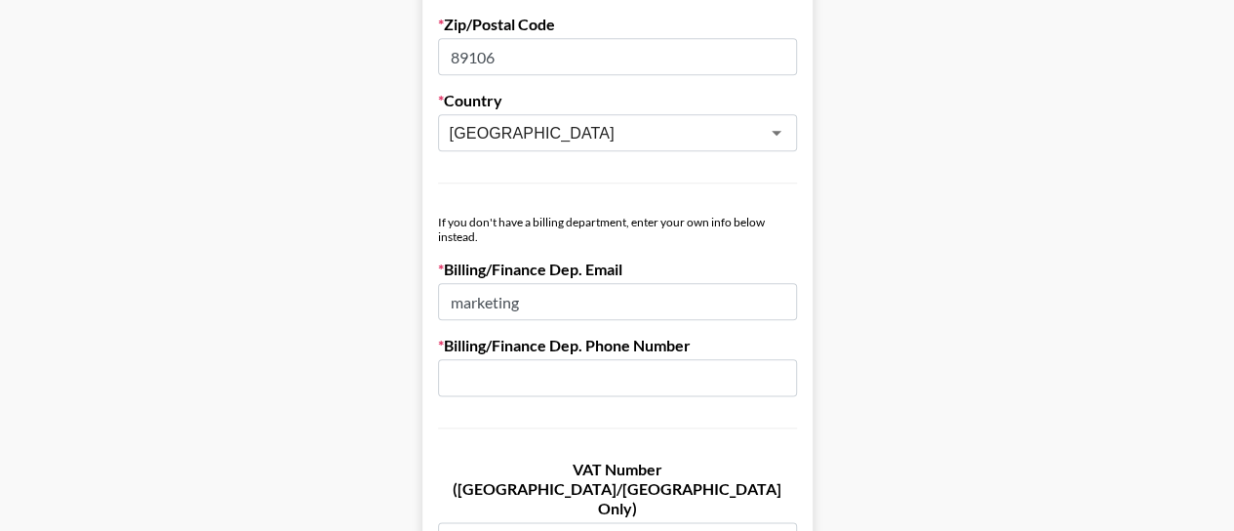
paste input "[EMAIL_ADDRESS][DOMAIN_NAME]>"
paste input "email"
type input "[EMAIL_ADDRESS][DOMAIN_NAME]"
click at [634, 383] on input "text" at bounding box center [617, 377] width 359 height 37
type input "n"
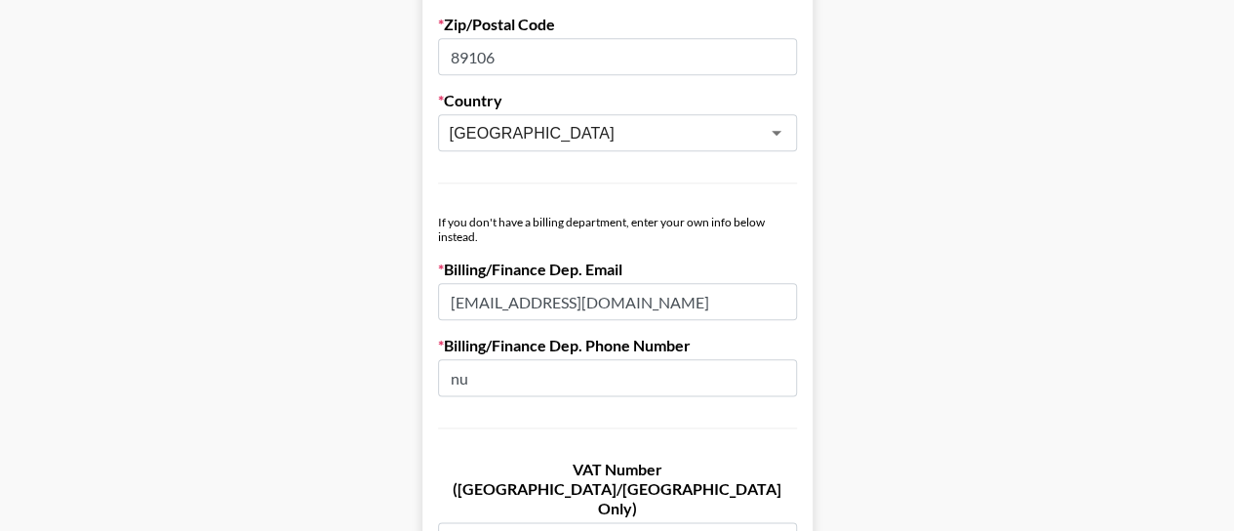
type input "n"
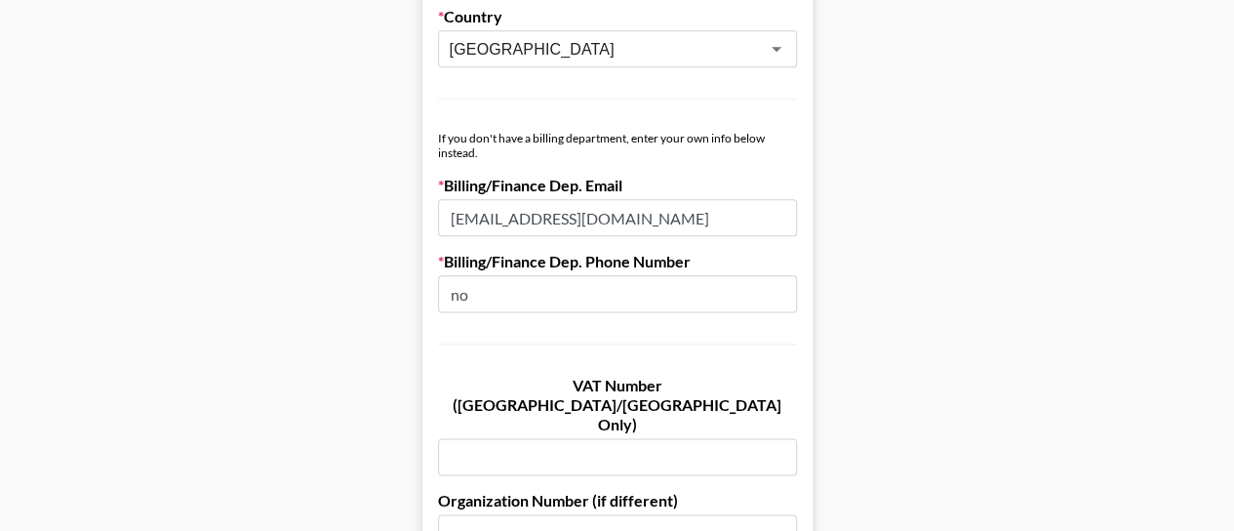
scroll to position [1210, 0]
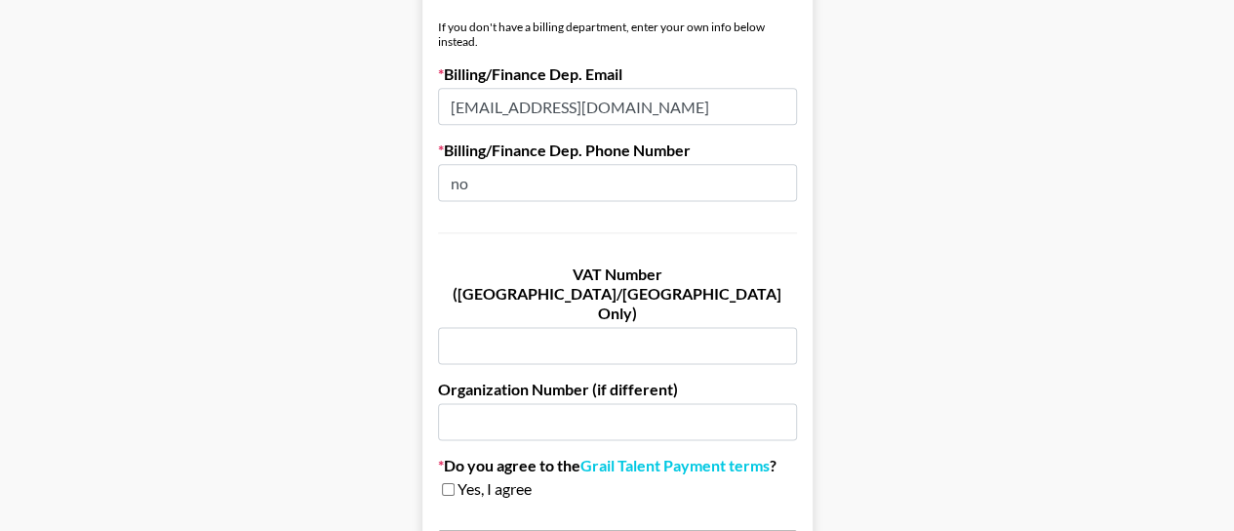
type input "no"
click at [587, 279] on label "VAT Number ([GEOGRAPHIC_DATA]/[GEOGRAPHIC_DATA] Only)" at bounding box center [617, 293] width 359 height 59
click at [594, 268] on label "VAT Number ([GEOGRAPHIC_DATA]/[GEOGRAPHIC_DATA] Only)" at bounding box center [617, 293] width 359 height 59
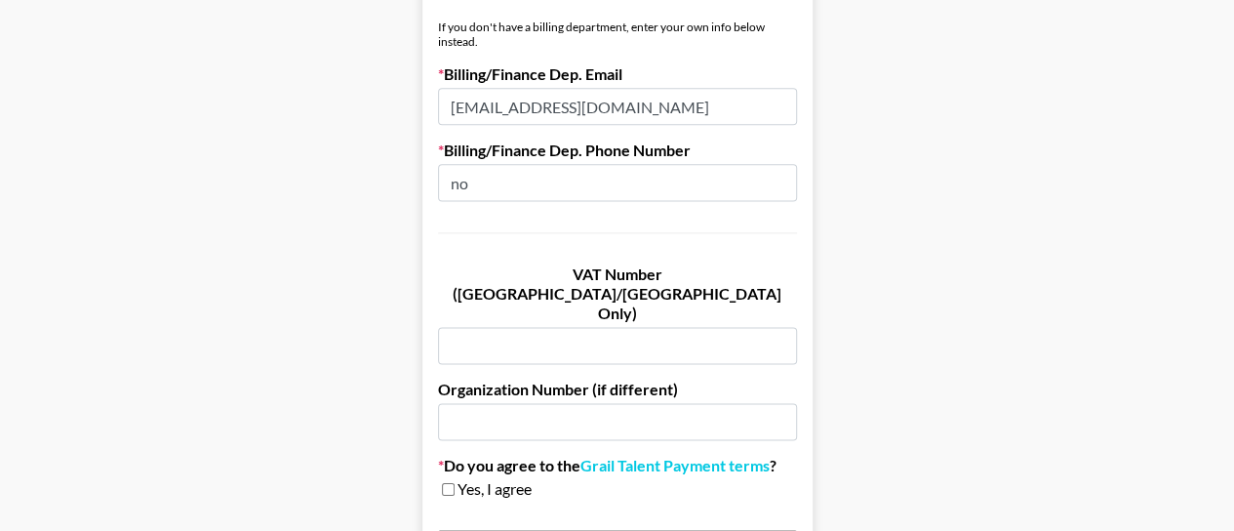
click at [594, 268] on label "VAT Number ([GEOGRAPHIC_DATA]/[GEOGRAPHIC_DATA] Only)" at bounding box center [617, 293] width 359 height 59
click at [730, 268] on label "VAT Number ([GEOGRAPHIC_DATA]/[GEOGRAPHIC_DATA] Only)" at bounding box center [617, 293] width 359 height 59
click at [592, 380] on label "Organization Number (if different)" at bounding box center [617, 390] width 359 height 20
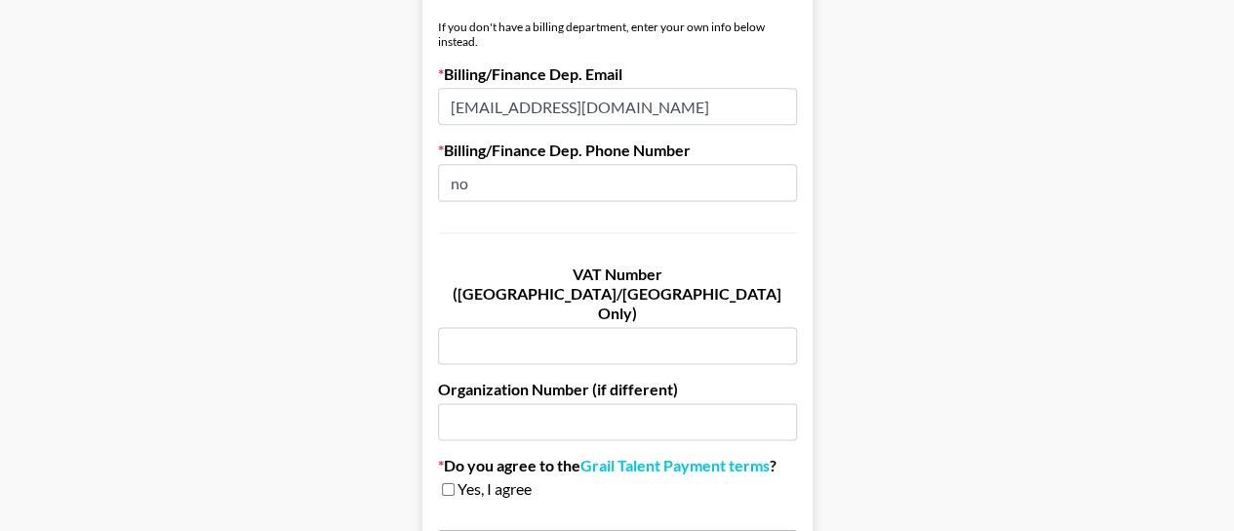
drag, startPoint x: 925, startPoint y: 342, endPoint x: 903, endPoint y: 349, distance: 22.5
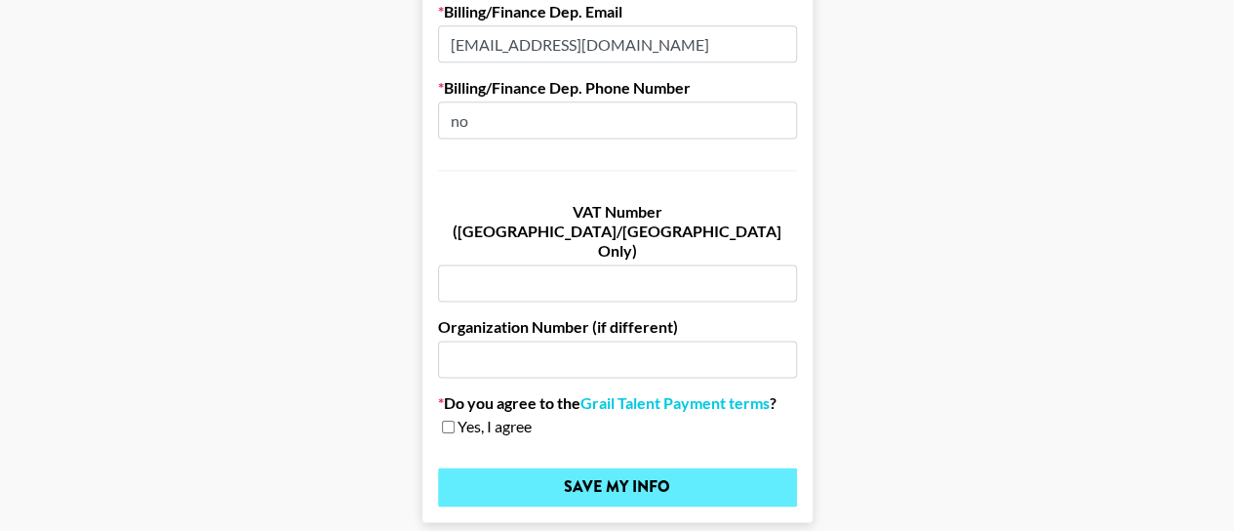
scroll to position [1332, 0]
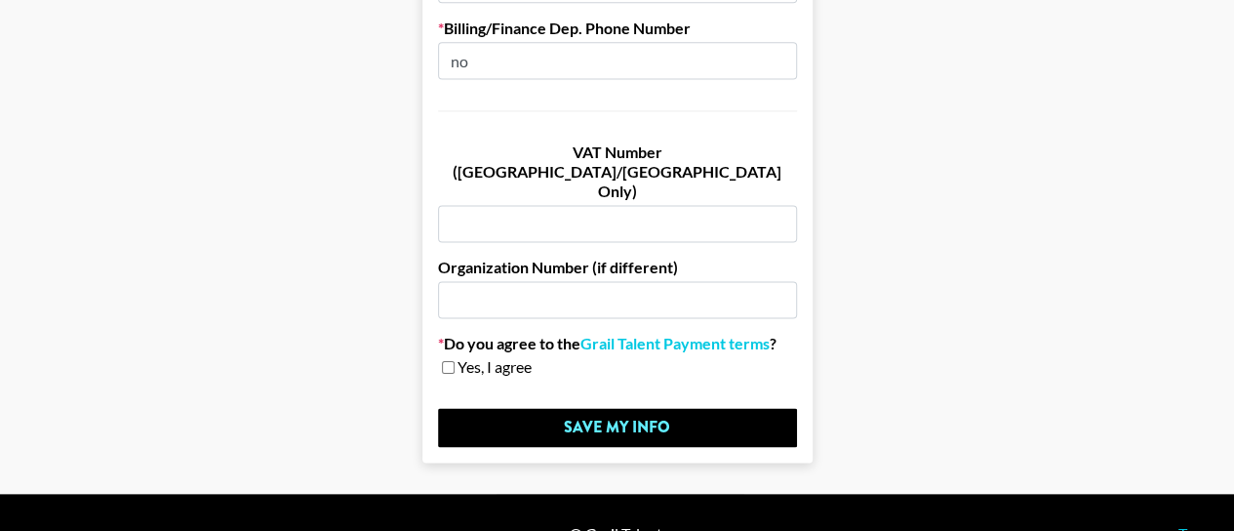
click at [475, 357] on span "Yes, I agree" at bounding box center [495, 367] width 74 height 20
click at [453, 360] on input "checkbox" at bounding box center [448, 367] width 13 height 14
checkbox input "true"
click at [530, 334] on label "Do you agree to the Grail Talent Payment terms ?" at bounding box center [617, 344] width 359 height 20
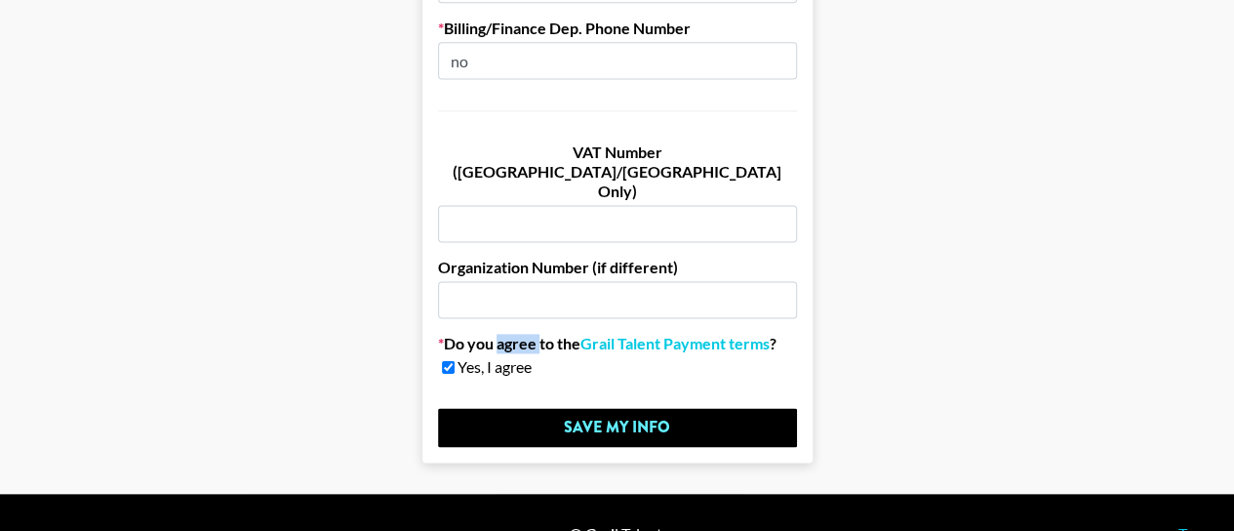
click at [539, 334] on label "Do you agree to the Grail Talent Payment terms ?" at bounding box center [617, 344] width 359 height 20
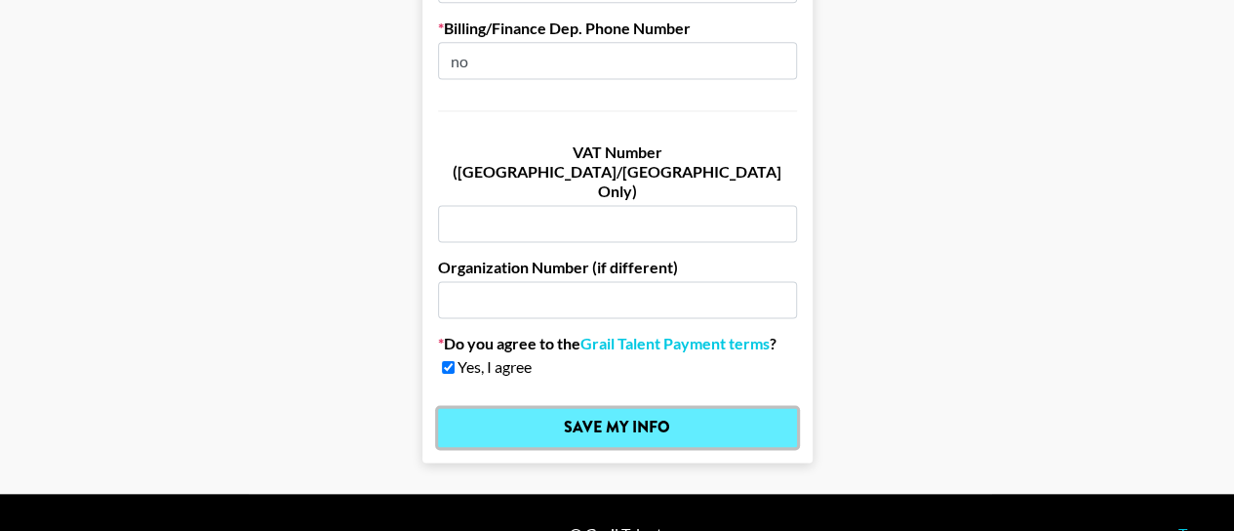
click at [654, 408] on input "Save My Info" at bounding box center [617, 427] width 359 height 39
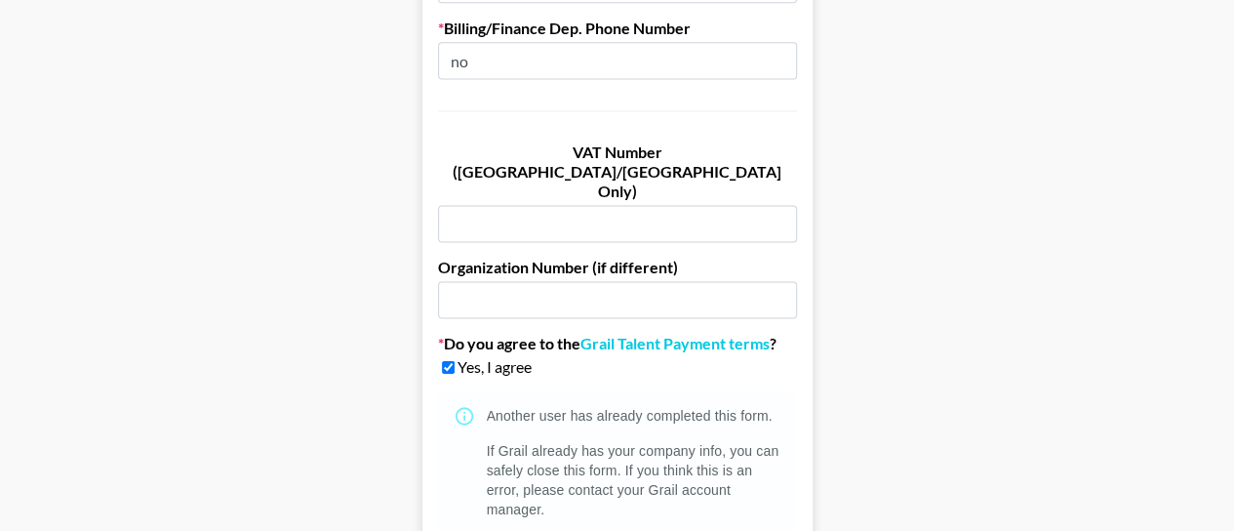
scroll to position [1503, 0]
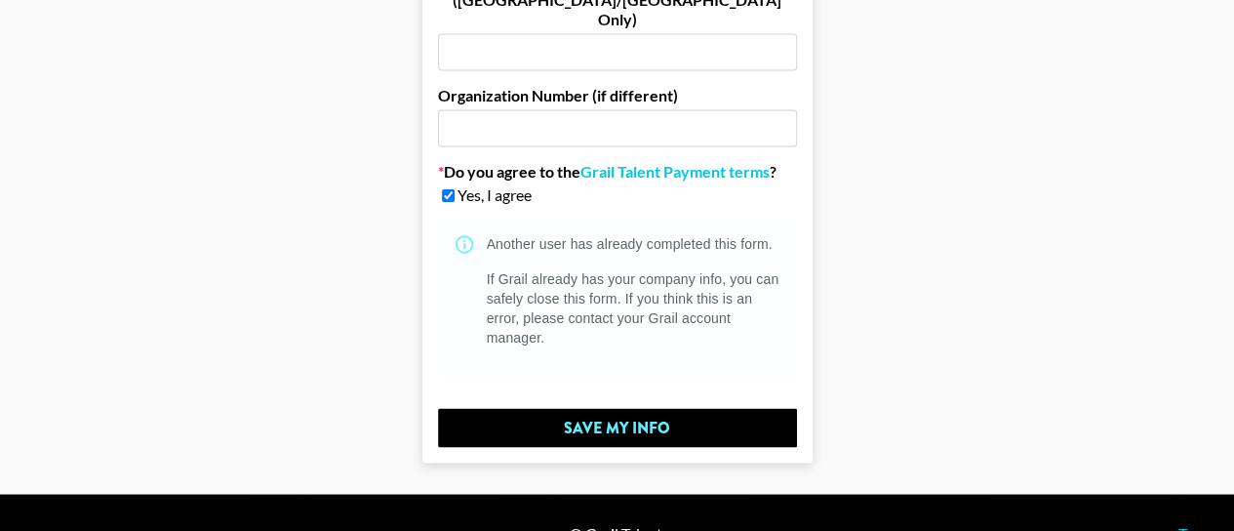
click at [612, 234] on div "Another user has already completed this form." at bounding box center [634, 244] width 295 height 20
drag, startPoint x: 980, startPoint y: 225, endPoint x: 843, endPoint y: 242, distance: 137.6
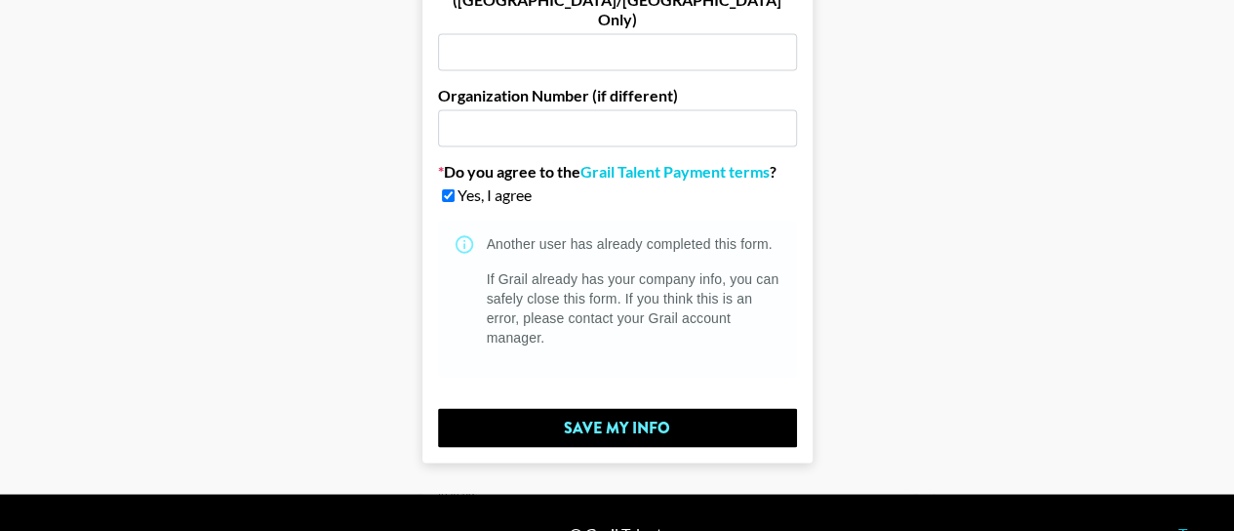
click at [682, 269] on div "If Grail already has your company info, you can safely close this form. If you …" at bounding box center [634, 308] width 295 height 78
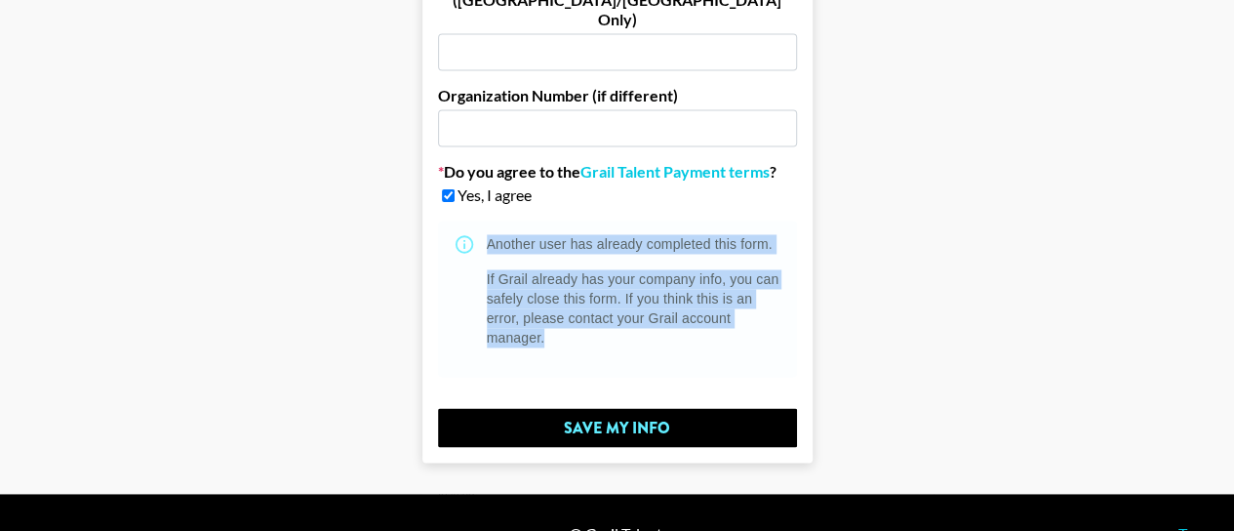
drag, startPoint x: 492, startPoint y: 205, endPoint x: 576, endPoint y: 299, distance: 125.8
click at [576, 299] on div "Another user has already completed this form. If Grail already has your company…" at bounding box center [617, 298] width 359 height 156
drag, startPoint x: 996, startPoint y: 241, endPoint x: 980, endPoint y: 251, distance: 19.2
drag, startPoint x: 566, startPoint y: 296, endPoint x: 491, endPoint y: 197, distance: 123.9
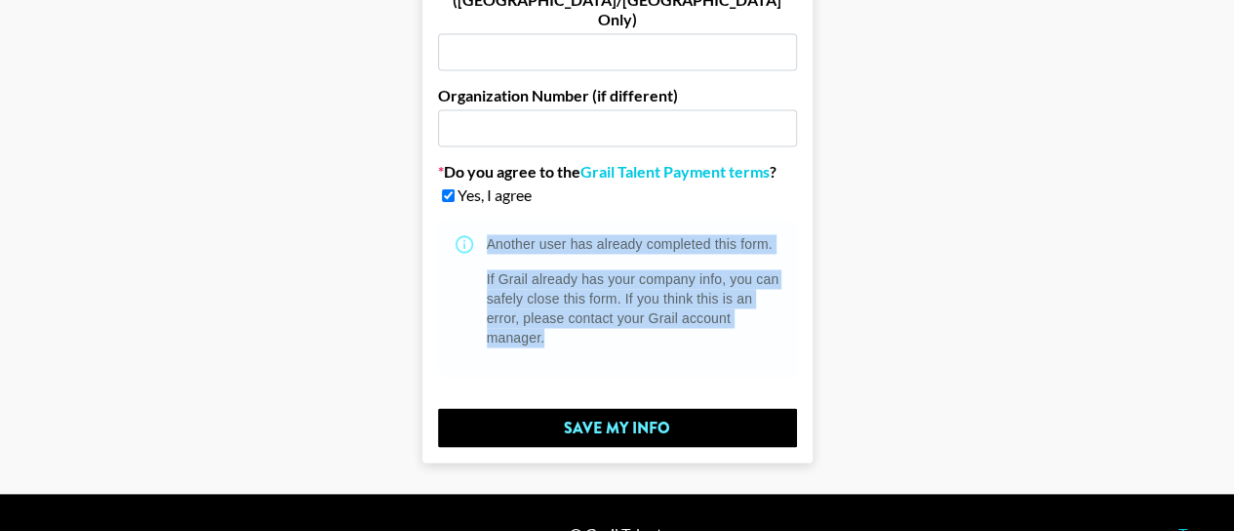
click at [491, 220] on div "Another user has already completed this form. If Grail already has your company…" at bounding box center [617, 298] width 359 height 156
copy div "Another user has already completed this form. If Grail already has your company…"
